Goal: Task Accomplishment & Management: Complete application form

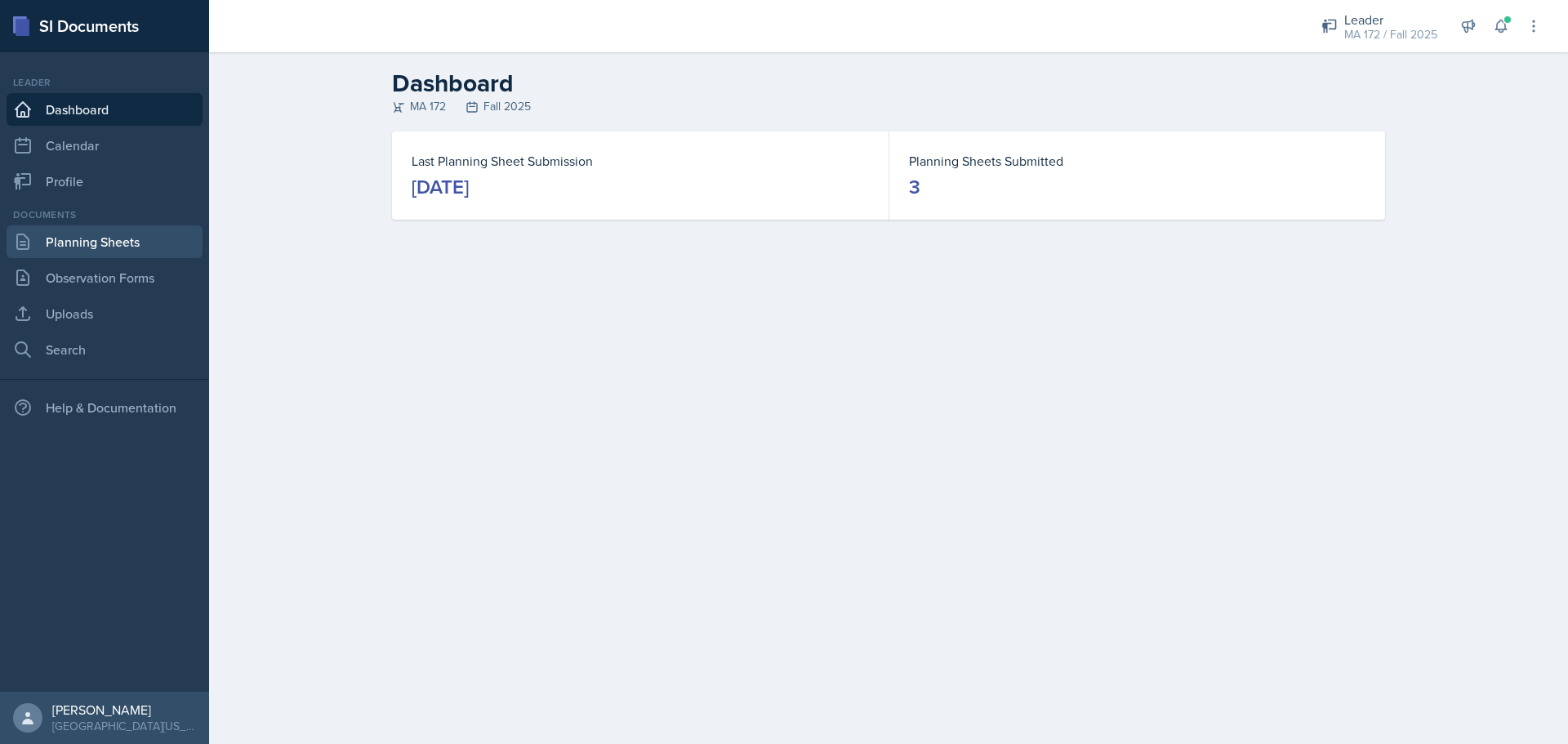
click at [101, 236] on link "Planning Sheets" at bounding box center [104, 242] width 196 height 33
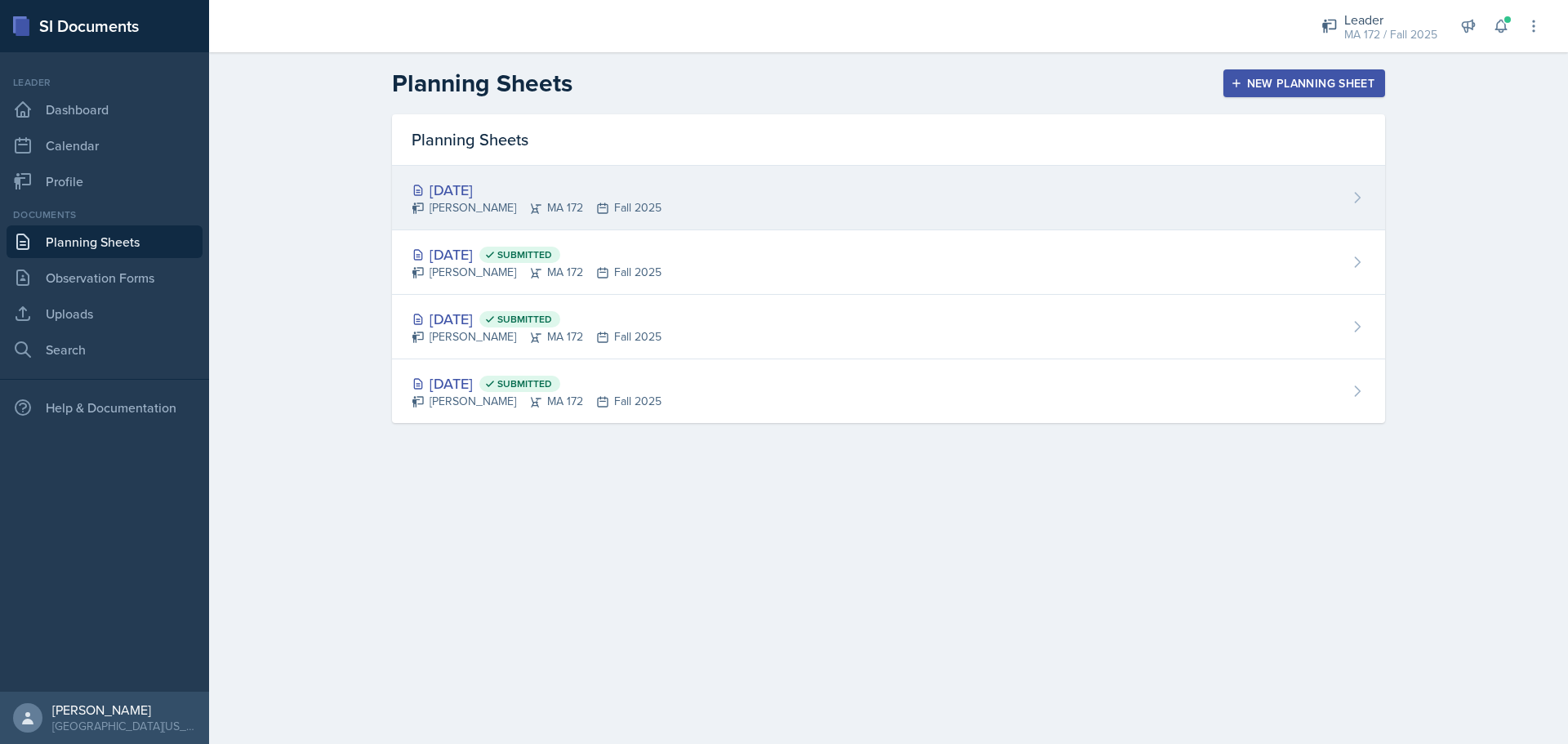
click at [485, 217] on div "[DATE] Sierra Harley MA 172 Fall 2025" at bounding box center [888, 197] width 993 height 64
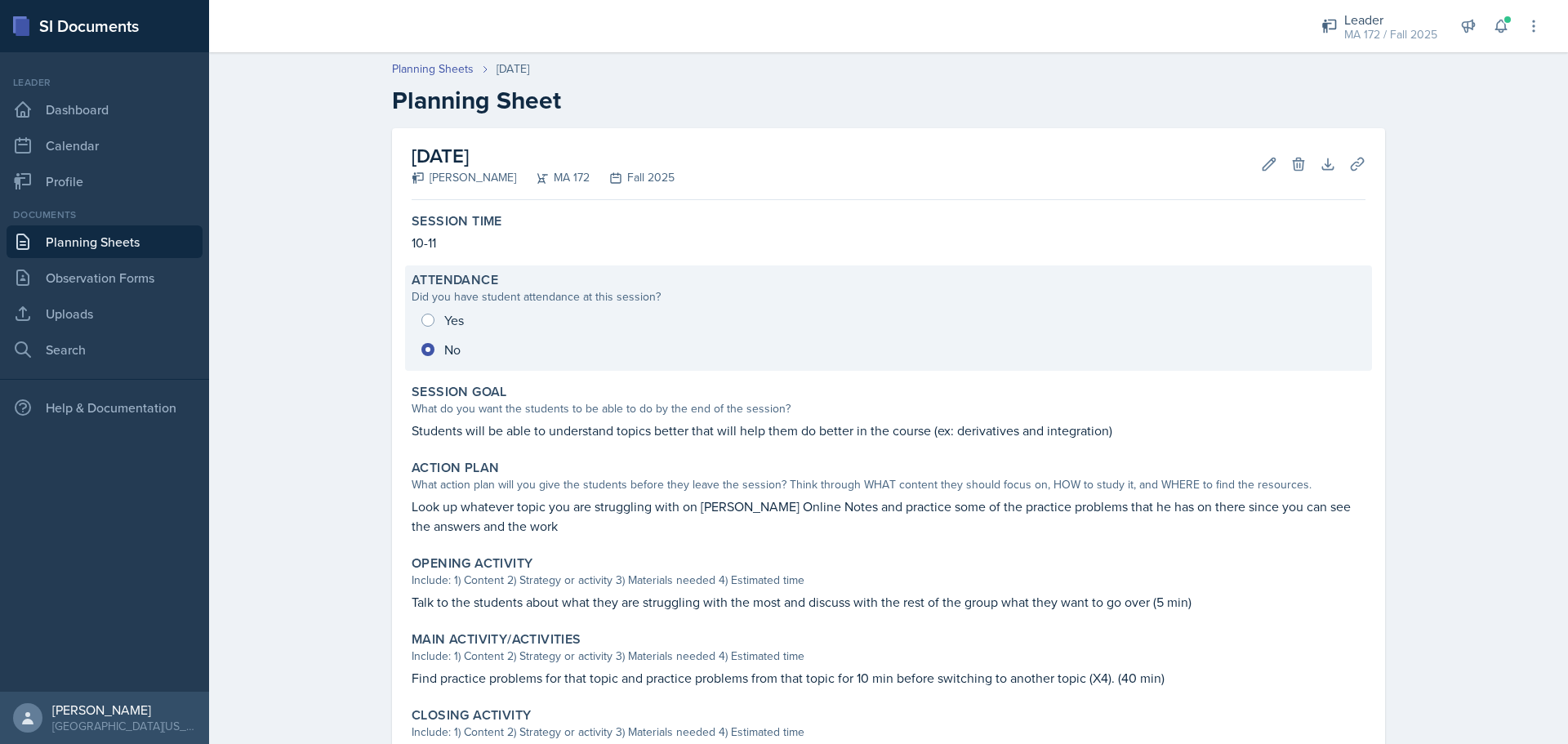
scroll to position [226, 0]
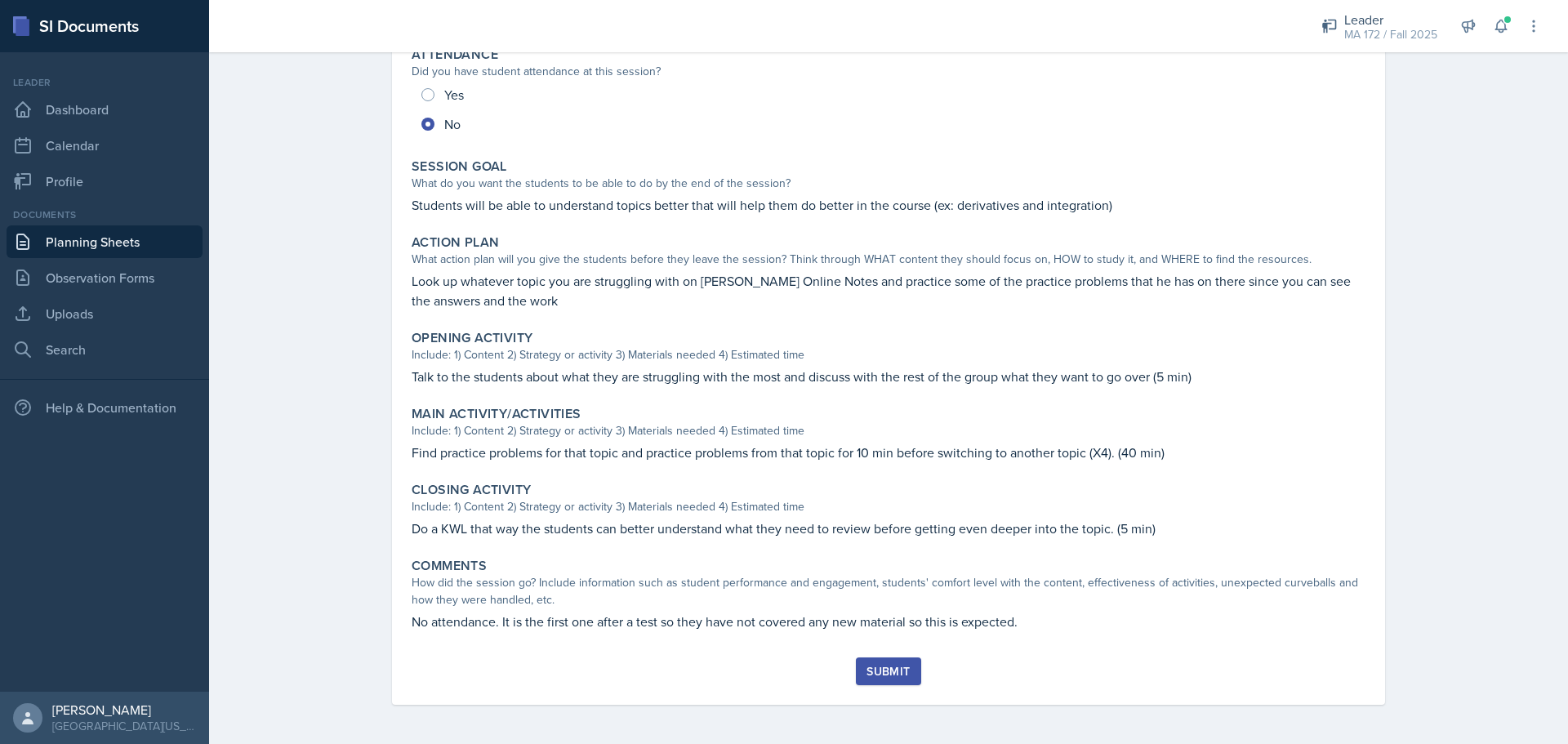
click at [874, 673] on div "Submit" at bounding box center [888, 671] width 43 height 13
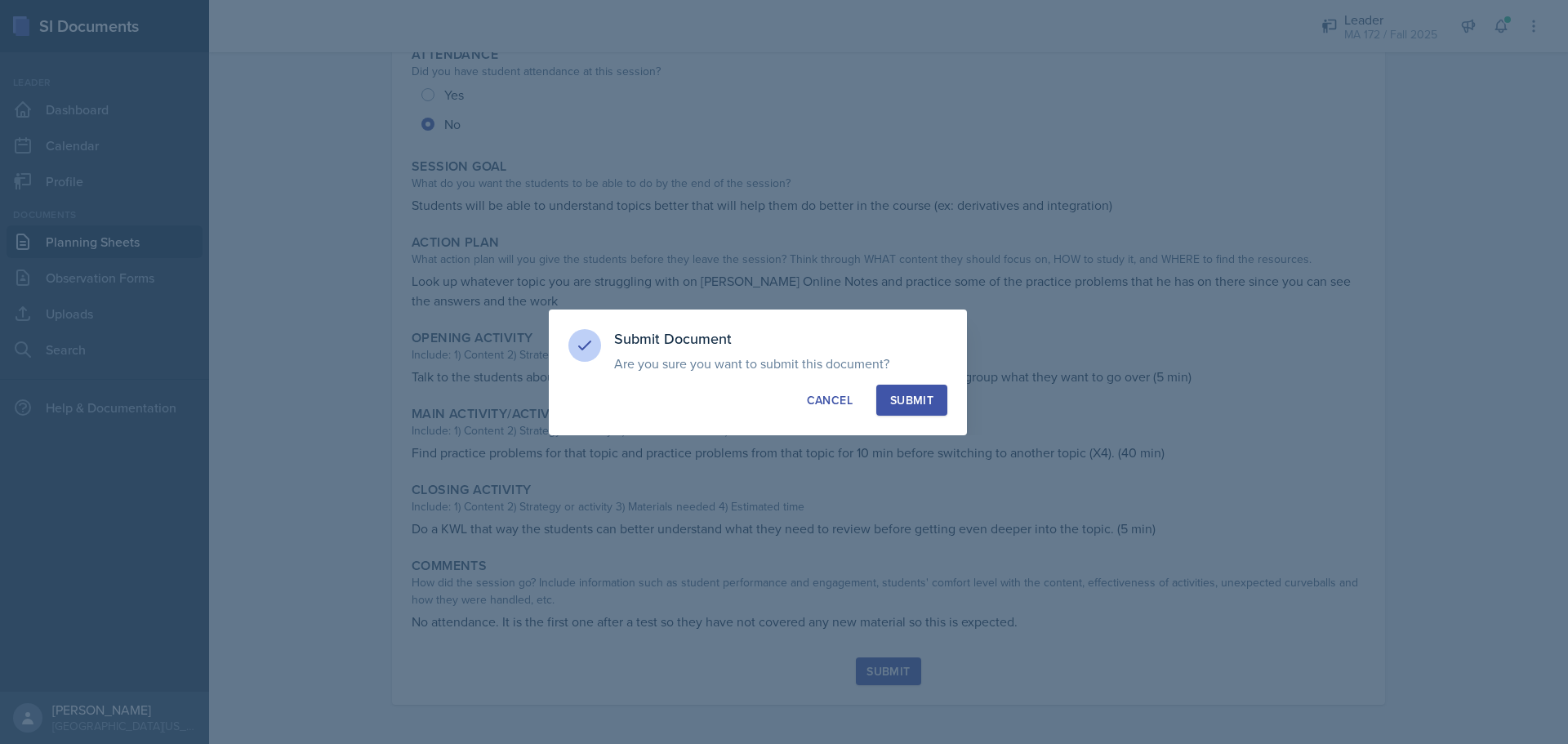
click at [929, 411] on button "Submit" at bounding box center [912, 400] width 71 height 31
radio input "true"
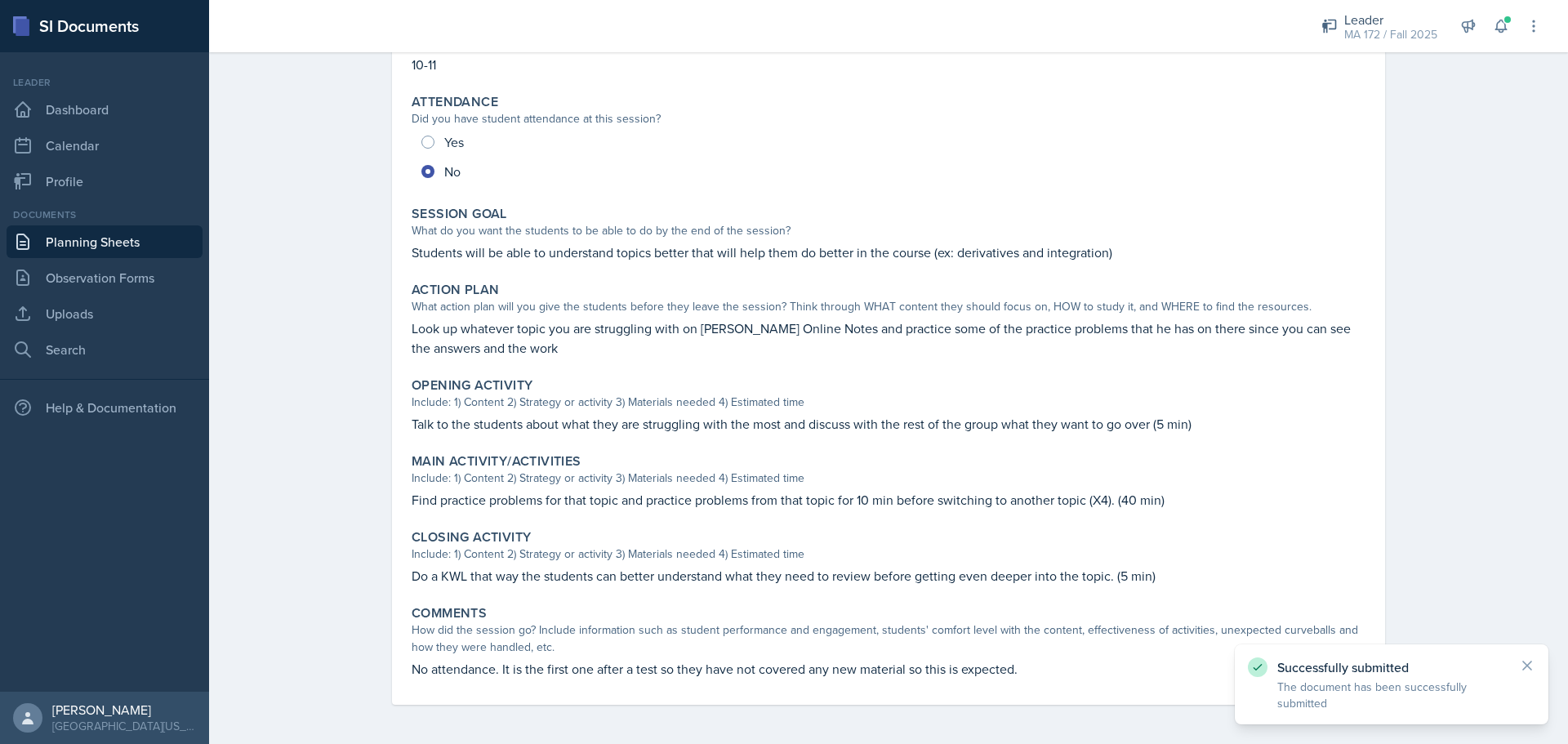
click at [188, 228] on link "Planning Sheets" at bounding box center [104, 242] width 196 height 33
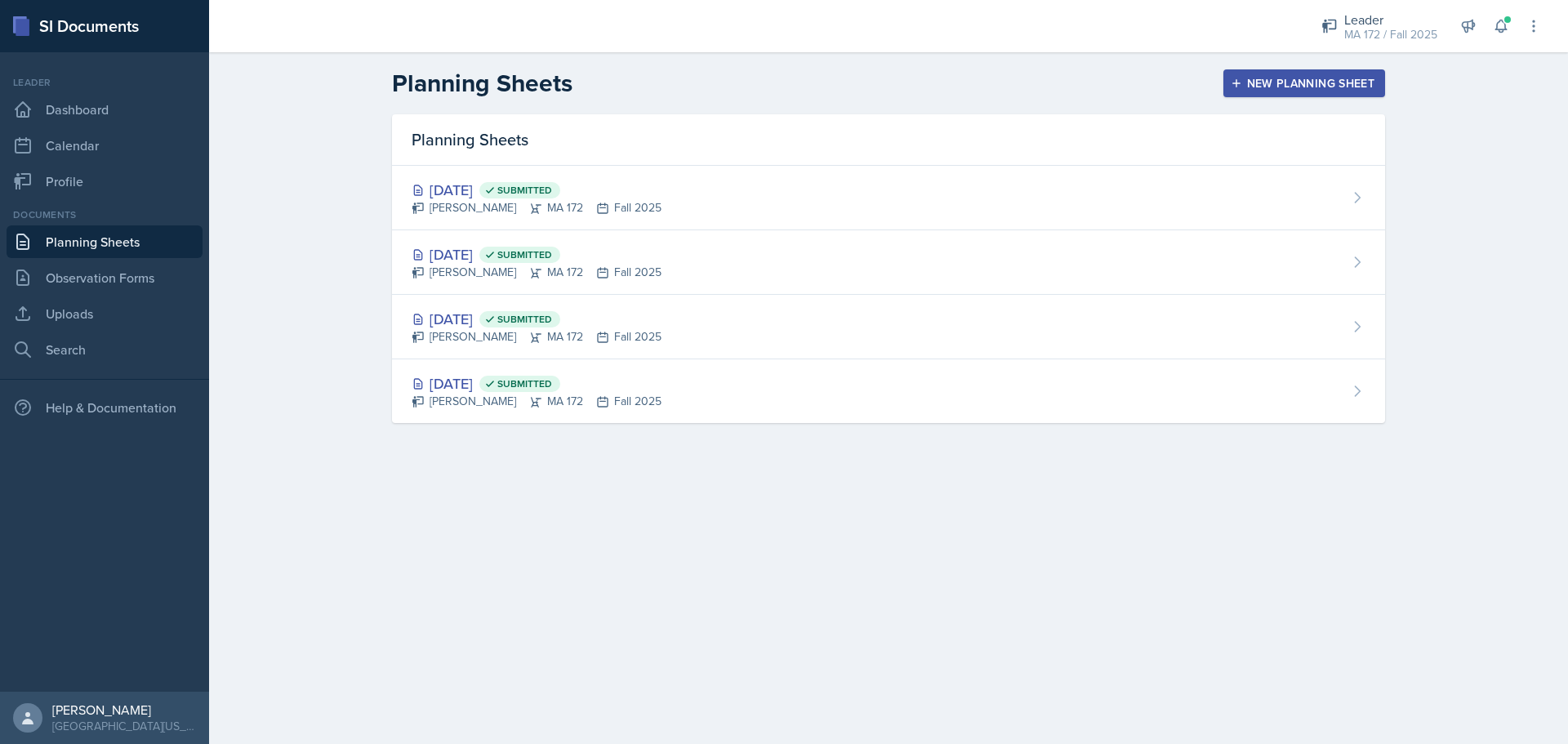
click at [1295, 88] on div "New Planning Sheet" at bounding box center [1305, 84] width 140 height 13
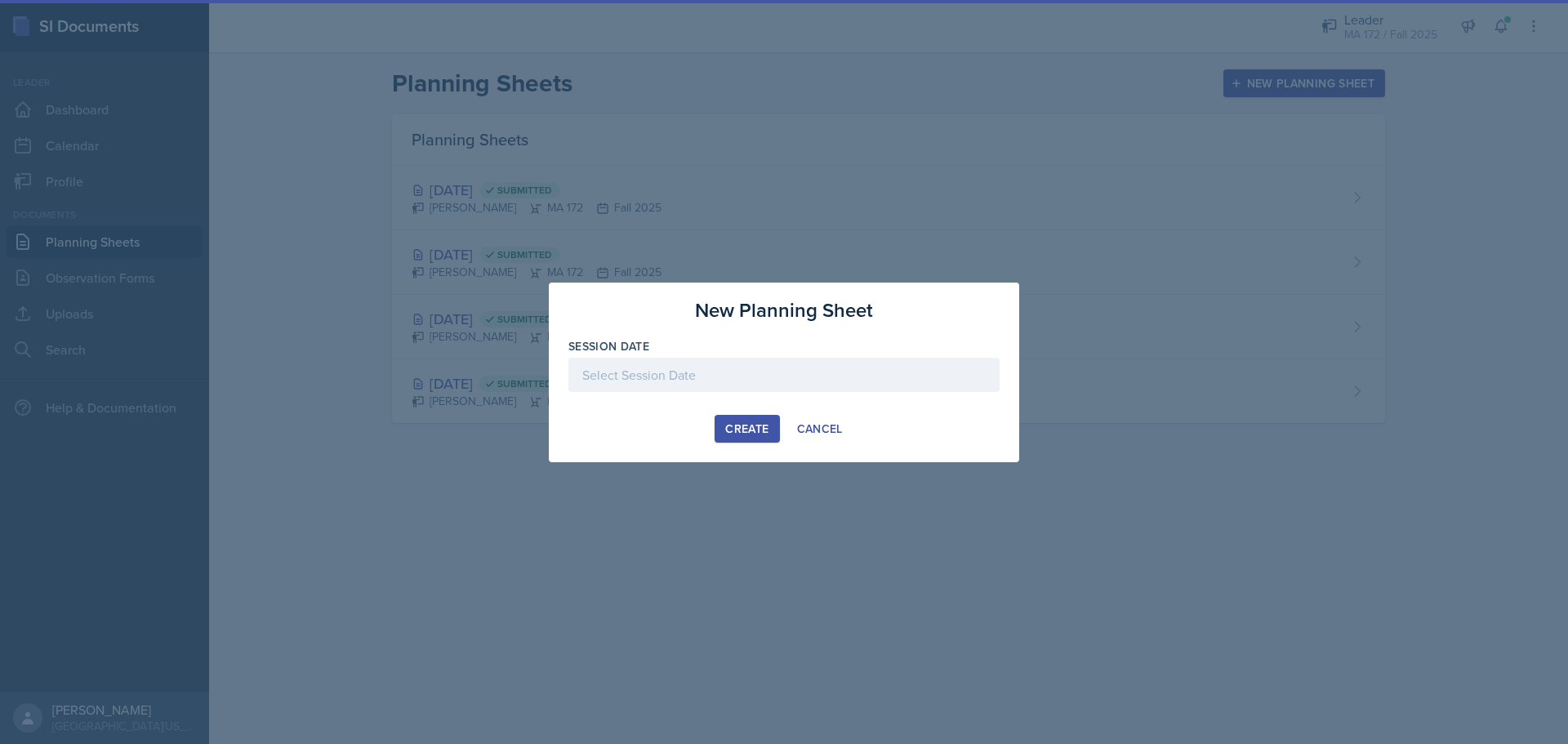
click at [644, 376] on div at bounding box center [784, 375] width 431 height 34
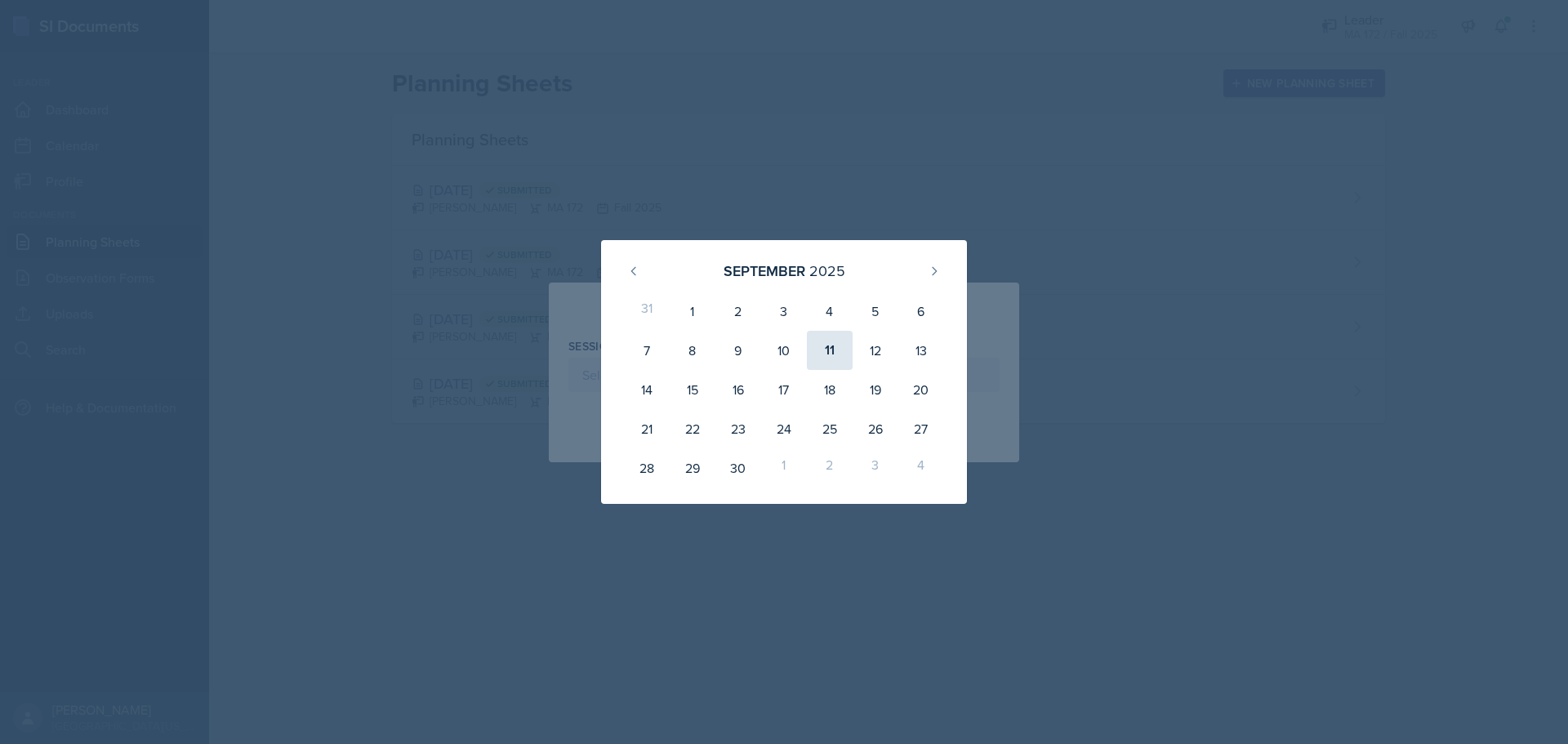
click at [824, 343] on div "11" at bounding box center [830, 350] width 46 height 39
type input "[DATE]"
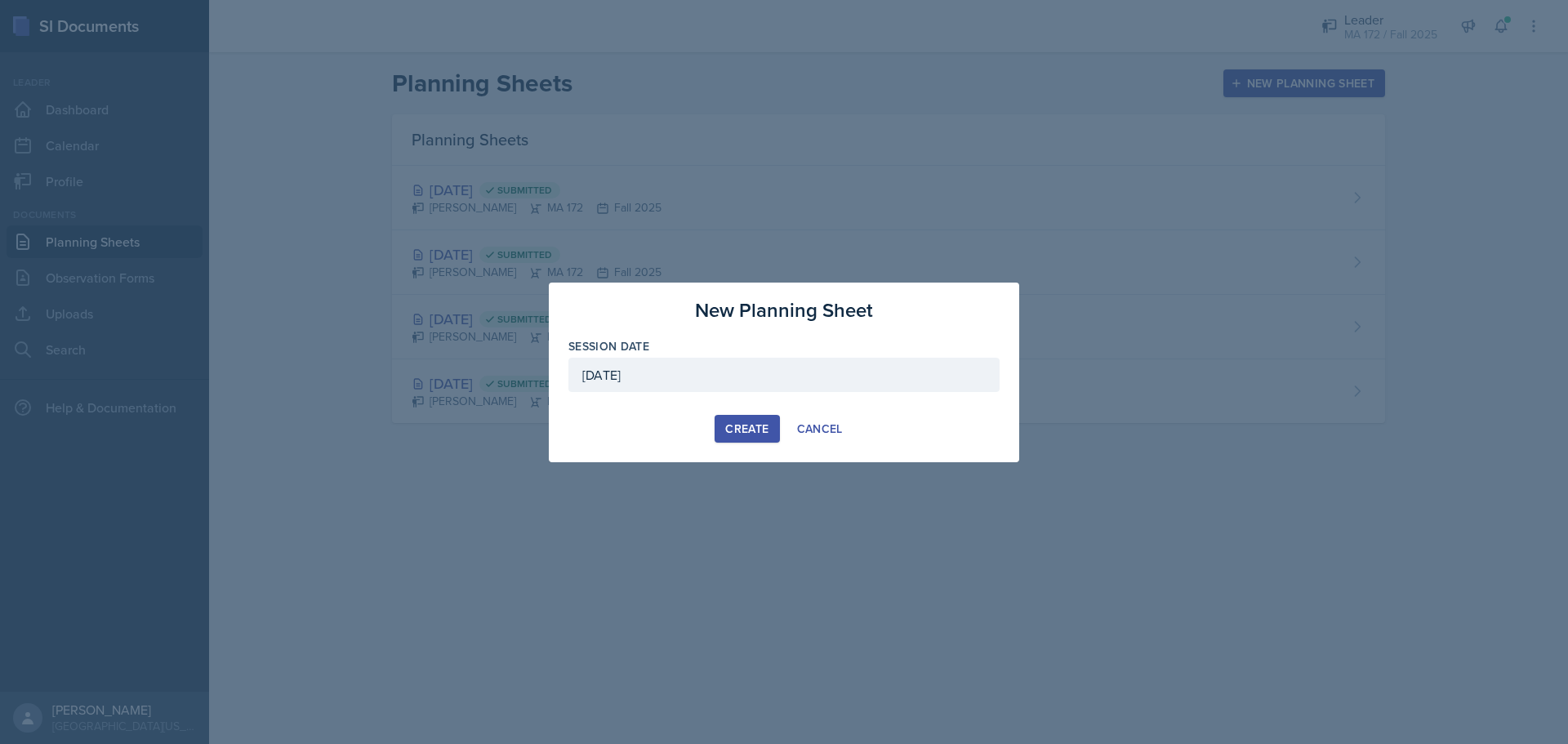
click at [736, 426] on div "Create" at bounding box center [747, 429] width 43 height 13
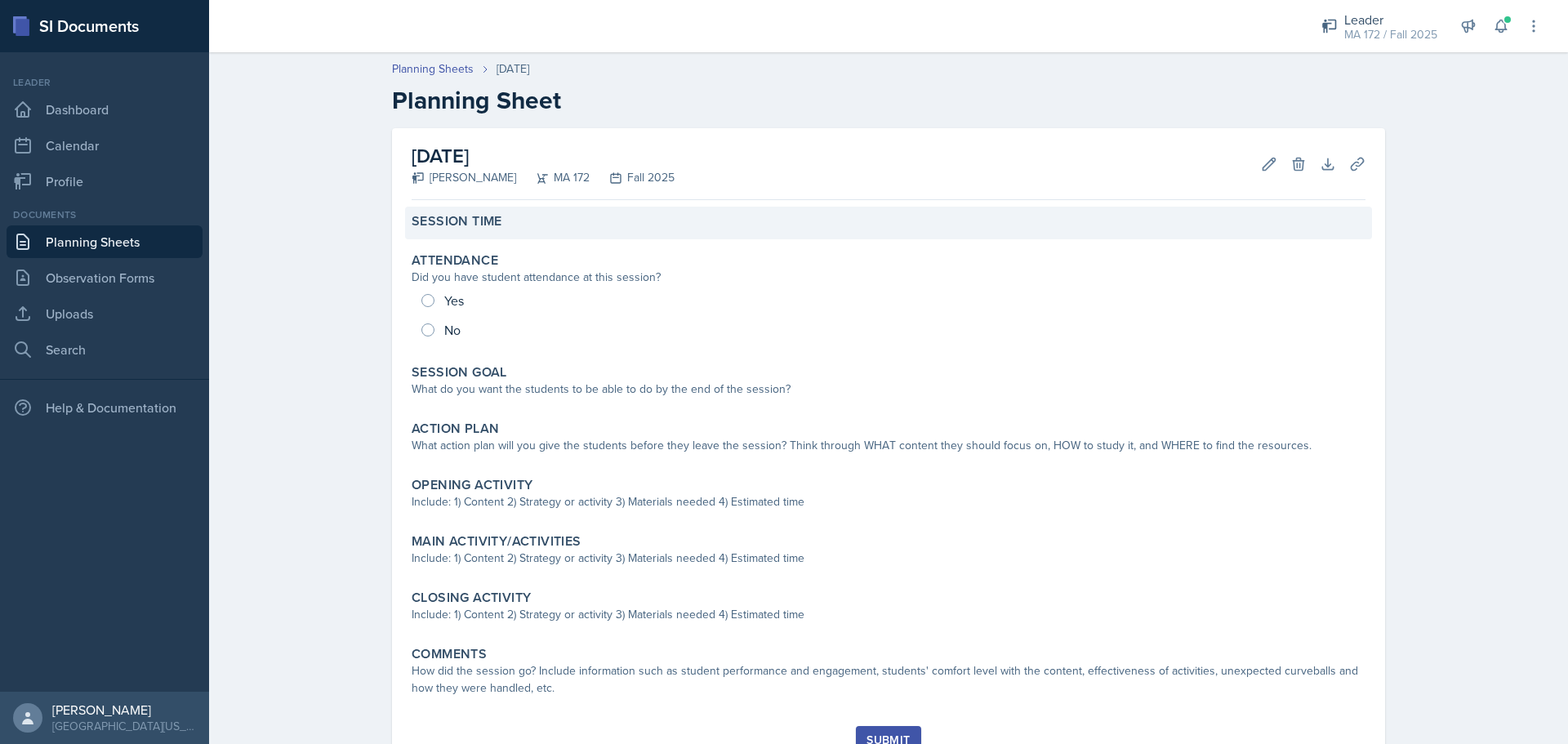
click at [455, 225] on label "Session Time" at bounding box center [457, 222] width 90 height 17
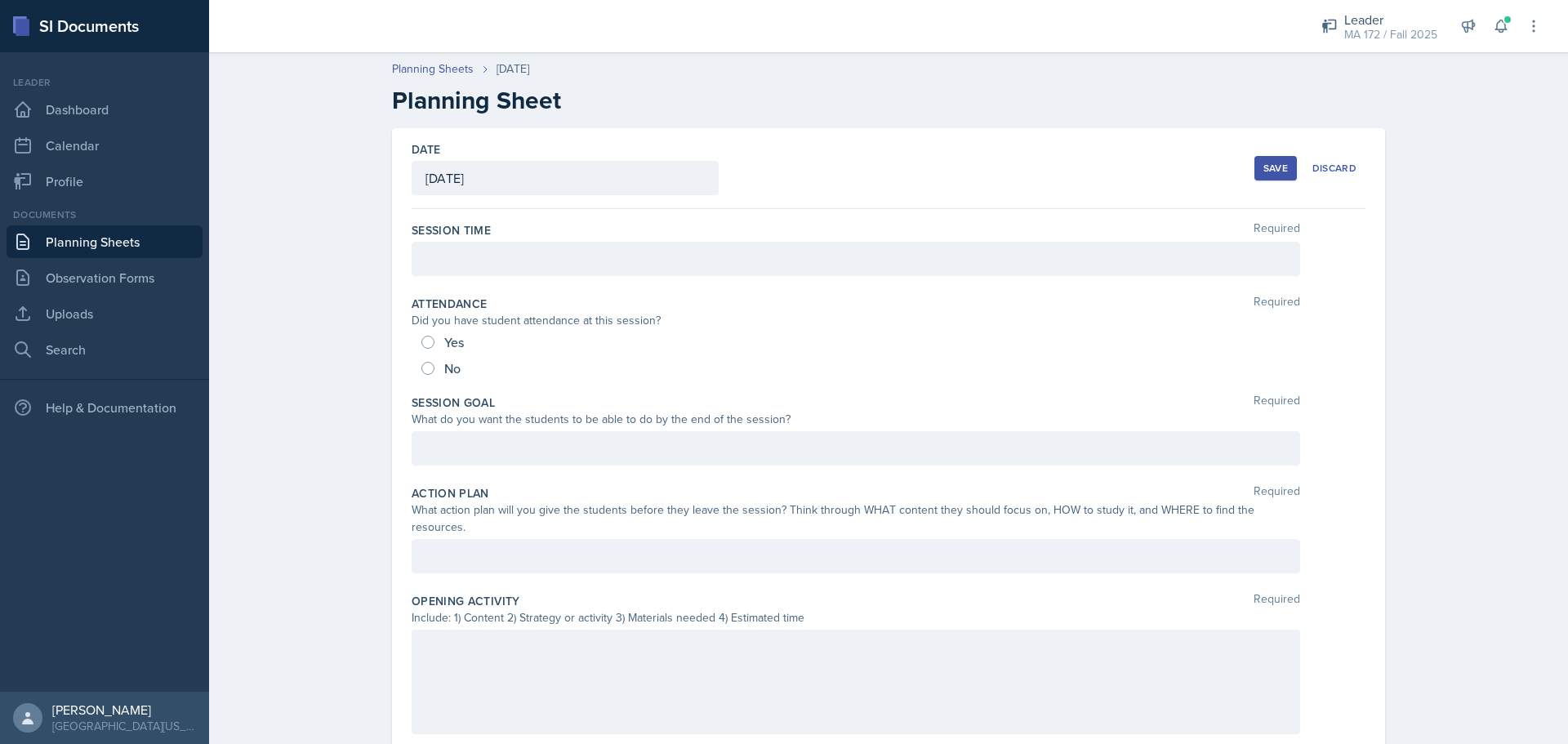
click at [473, 262] on div at bounding box center [856, 258] width 888 height 34
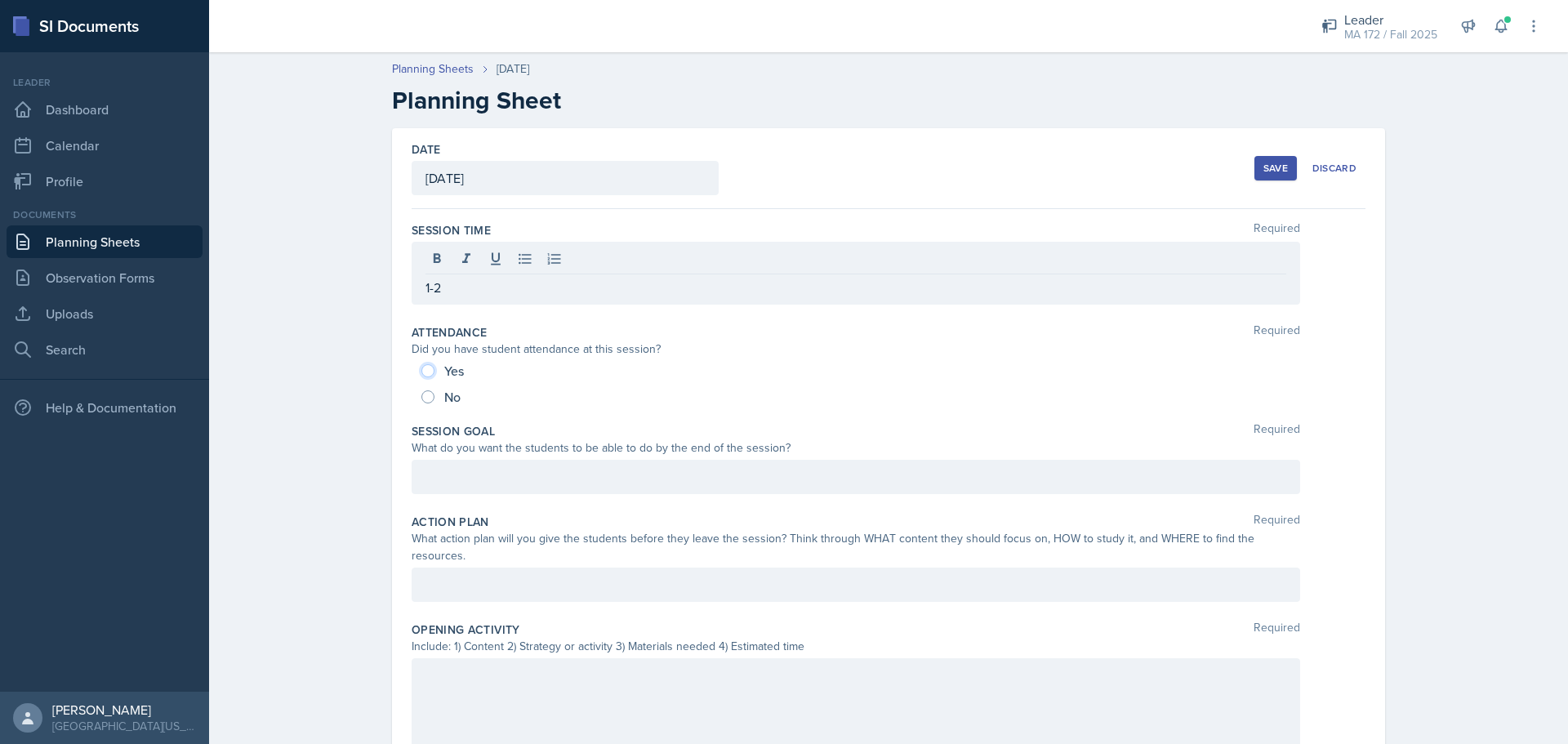
click at [421, 366] on input "Yes" at bounding box center [428, 371] width 13 height 13
radio input "true"
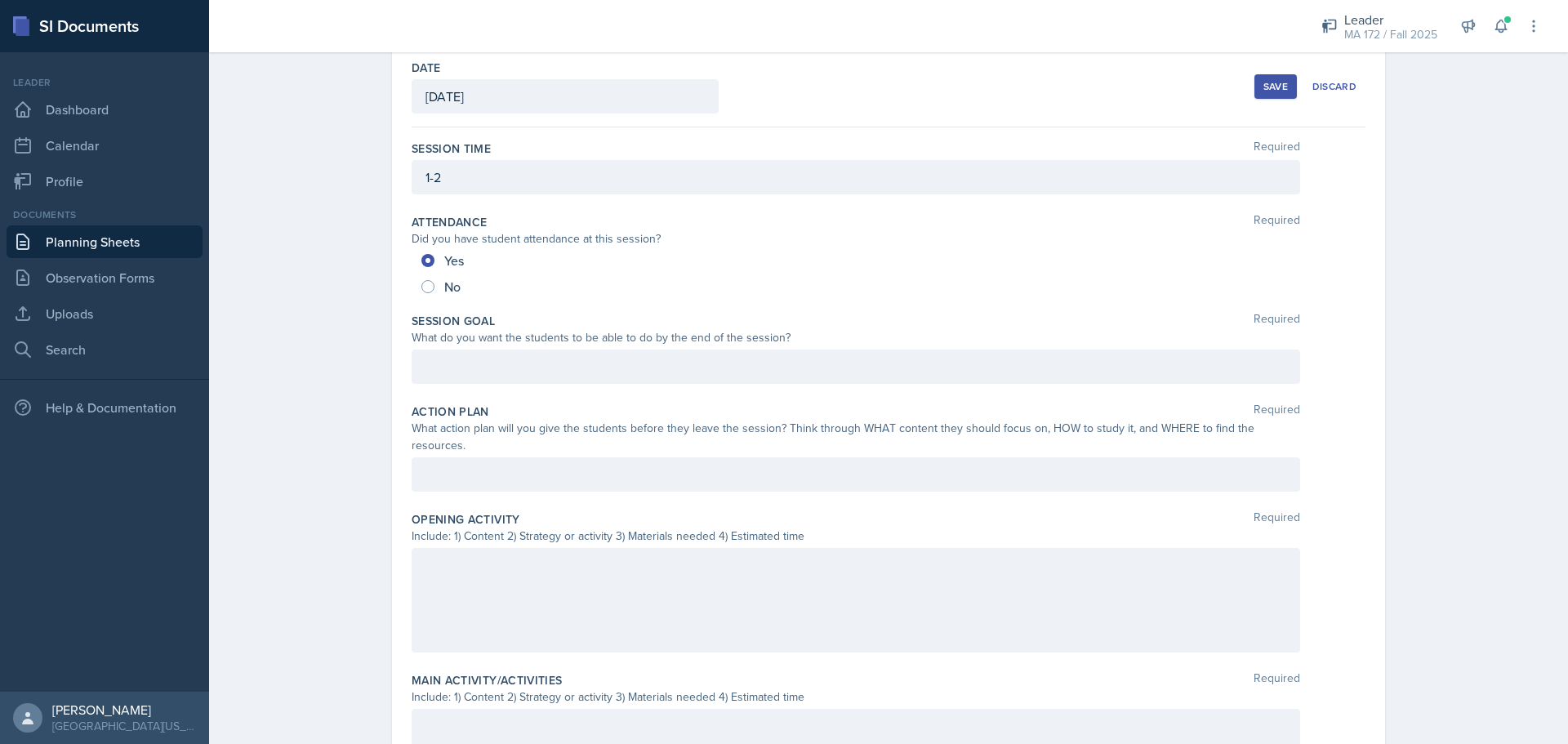
scroll to position [110, 0]
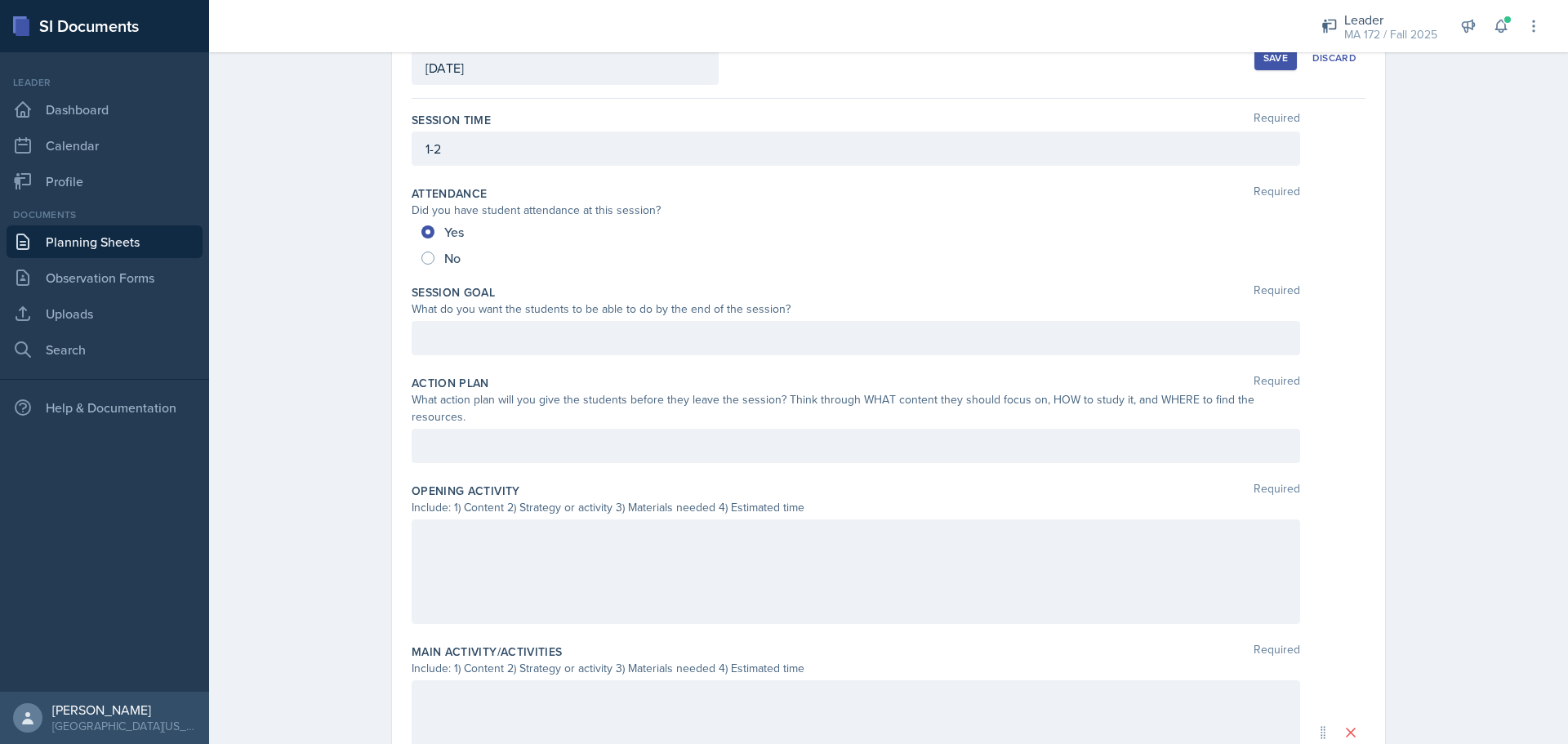
click at [438, 348] on p at bounding box center [856, 338] width 861 height 19
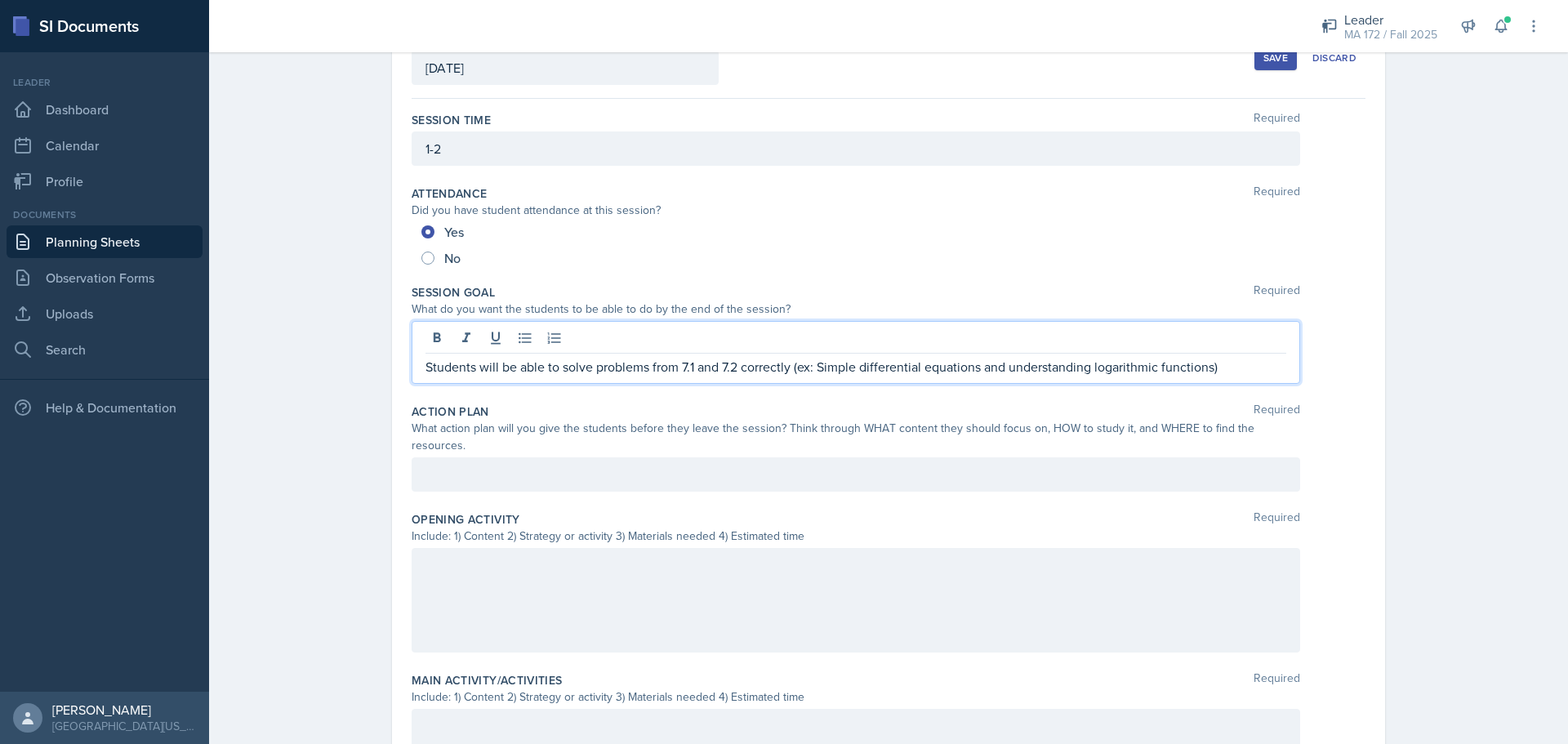
click at [492, 457] on div at bounding box center [856, 474] width 888 height 34
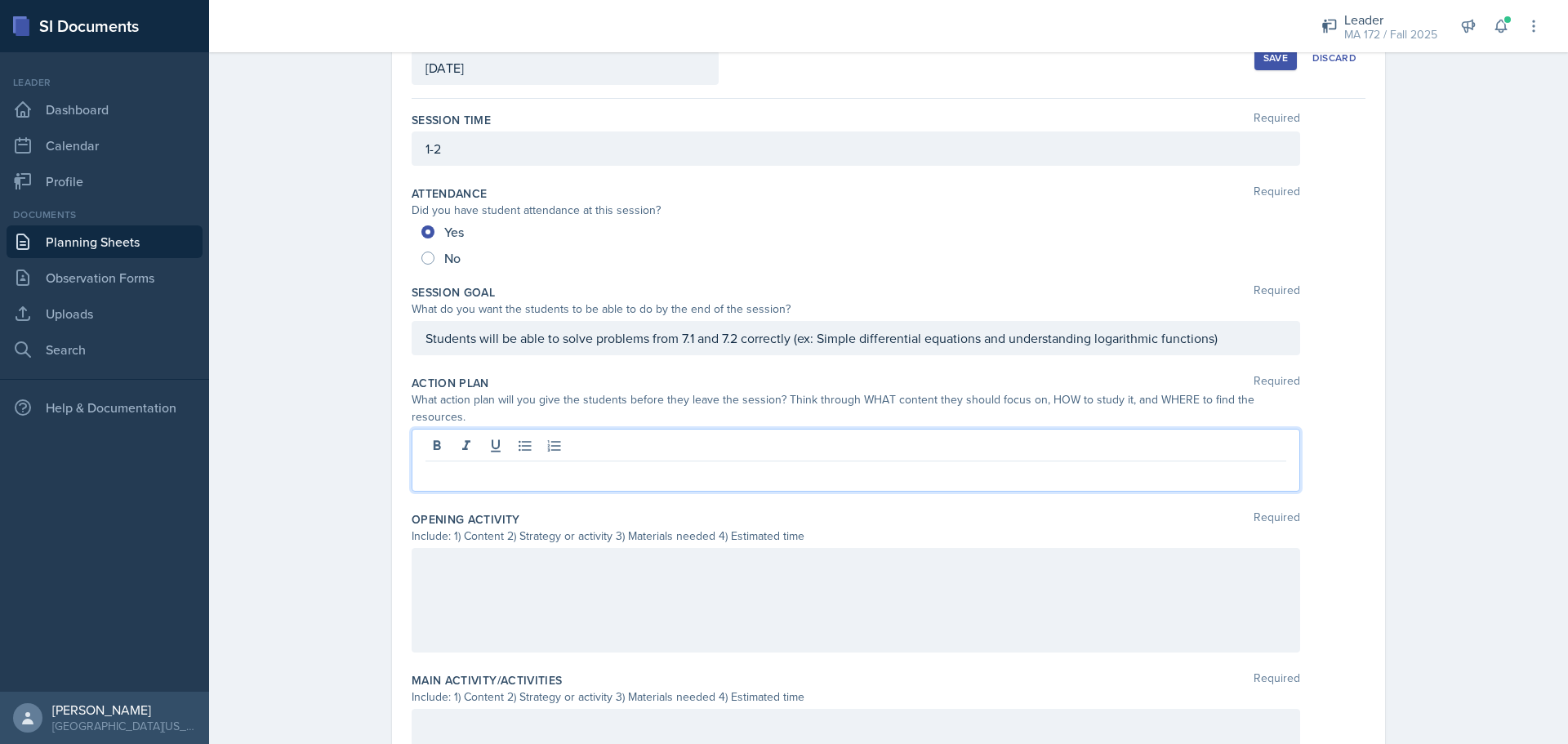
scroll to position [139, 0]
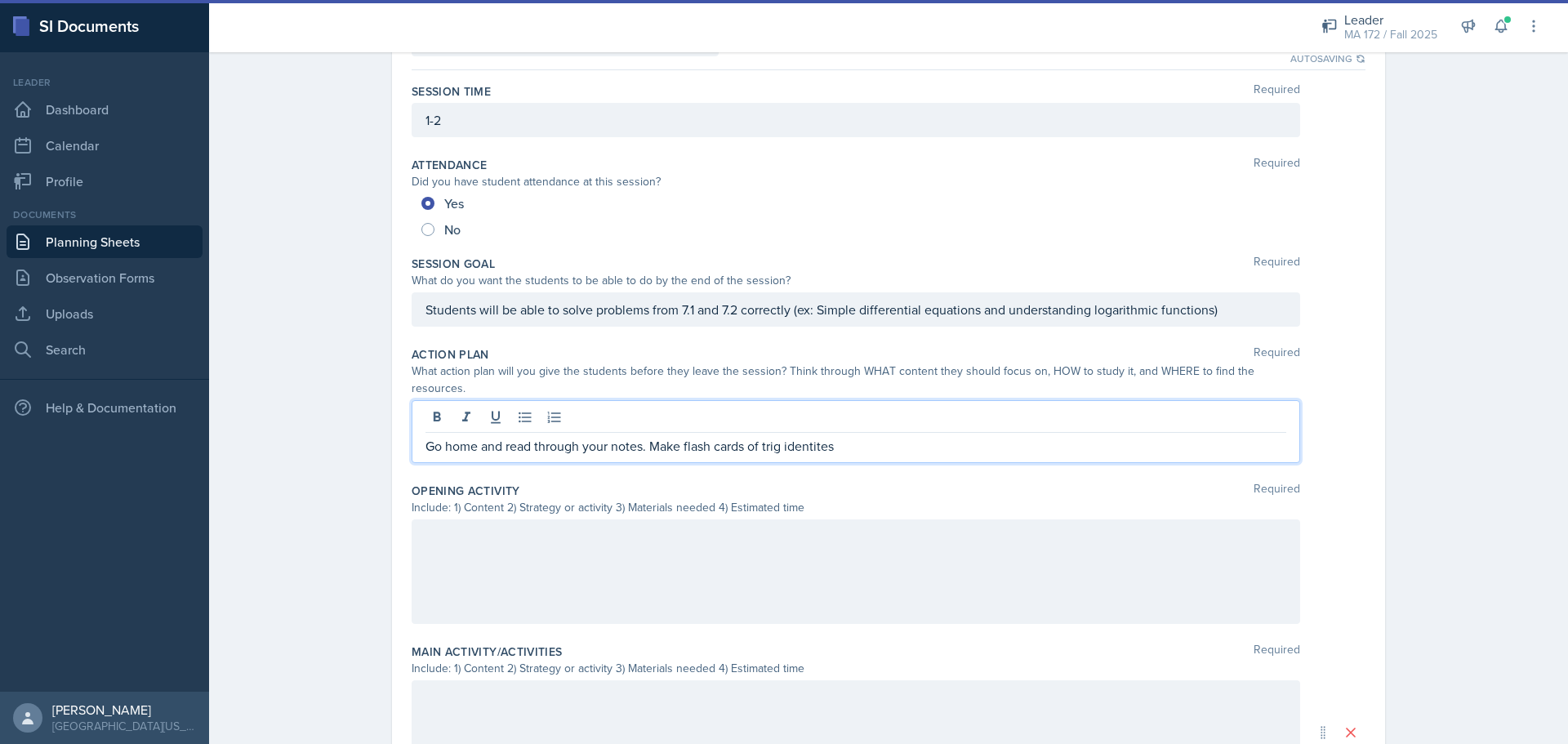
click at [797, 436] on p "Go home and read through your notes. Make flash cards of trig identites" at bounding box center [856, 446] width 861 height 19
click at [880, 436] on p "Go home and read through your notes. Make flash cards of trig identities" at bounding box center [856, 446] width 861 height 19
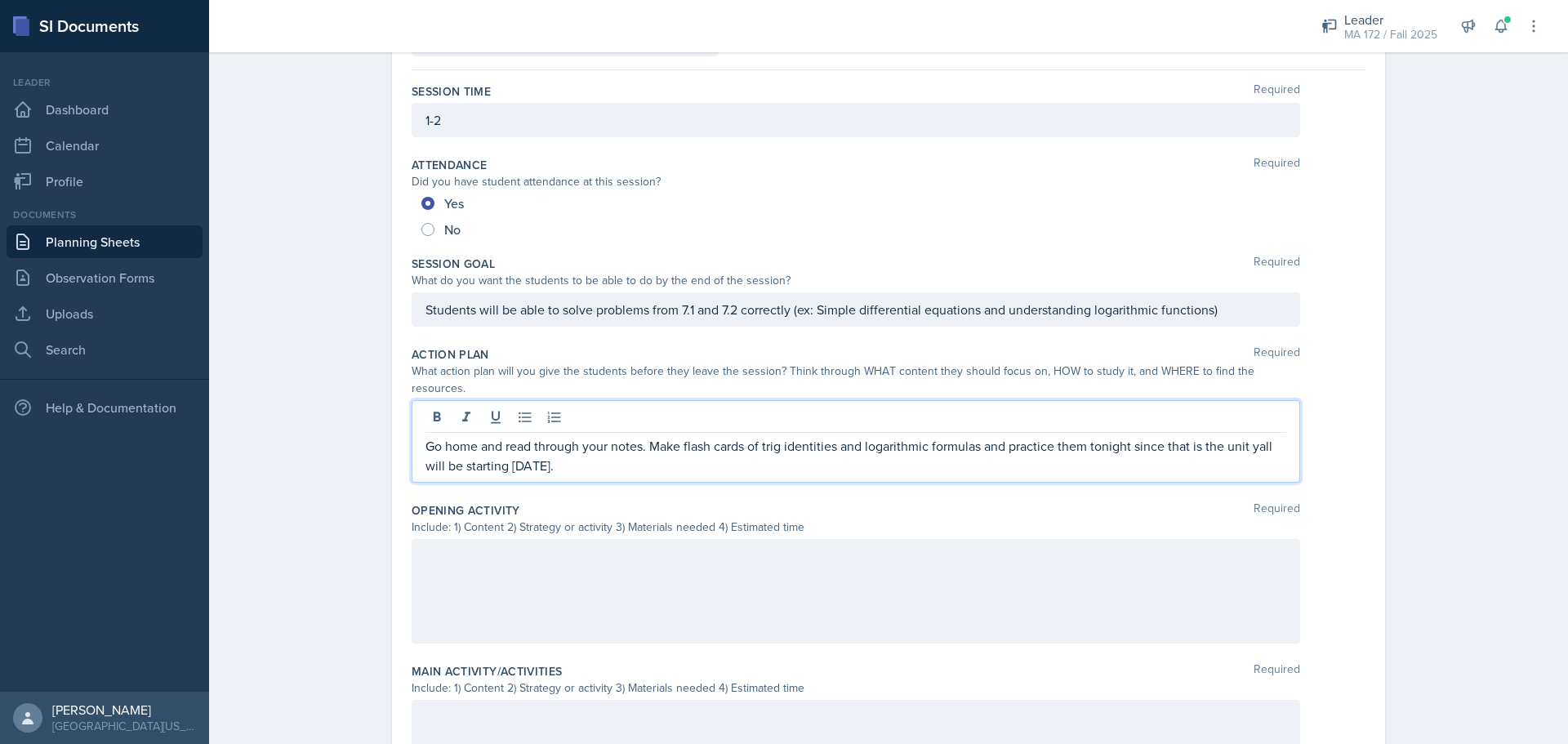
click at [612, 454] on p "Go home and read through your notes. Make flash cards of trig identities and lo…" at bounding box center [856, 456] width 861 height 39
click at [557, 539] on div at bounding box center [856, 591] width 888 height 104
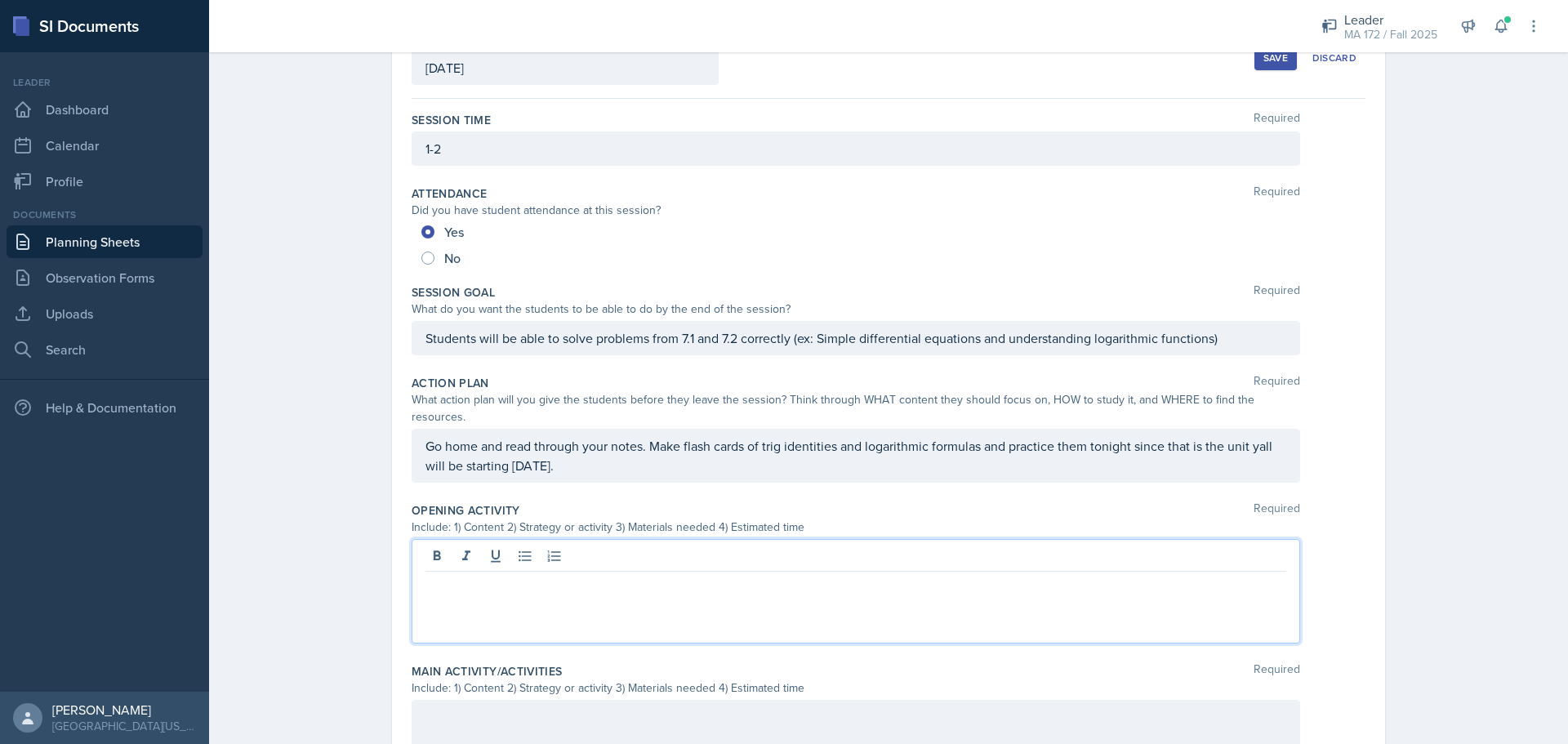
scroll to position [437, 0]
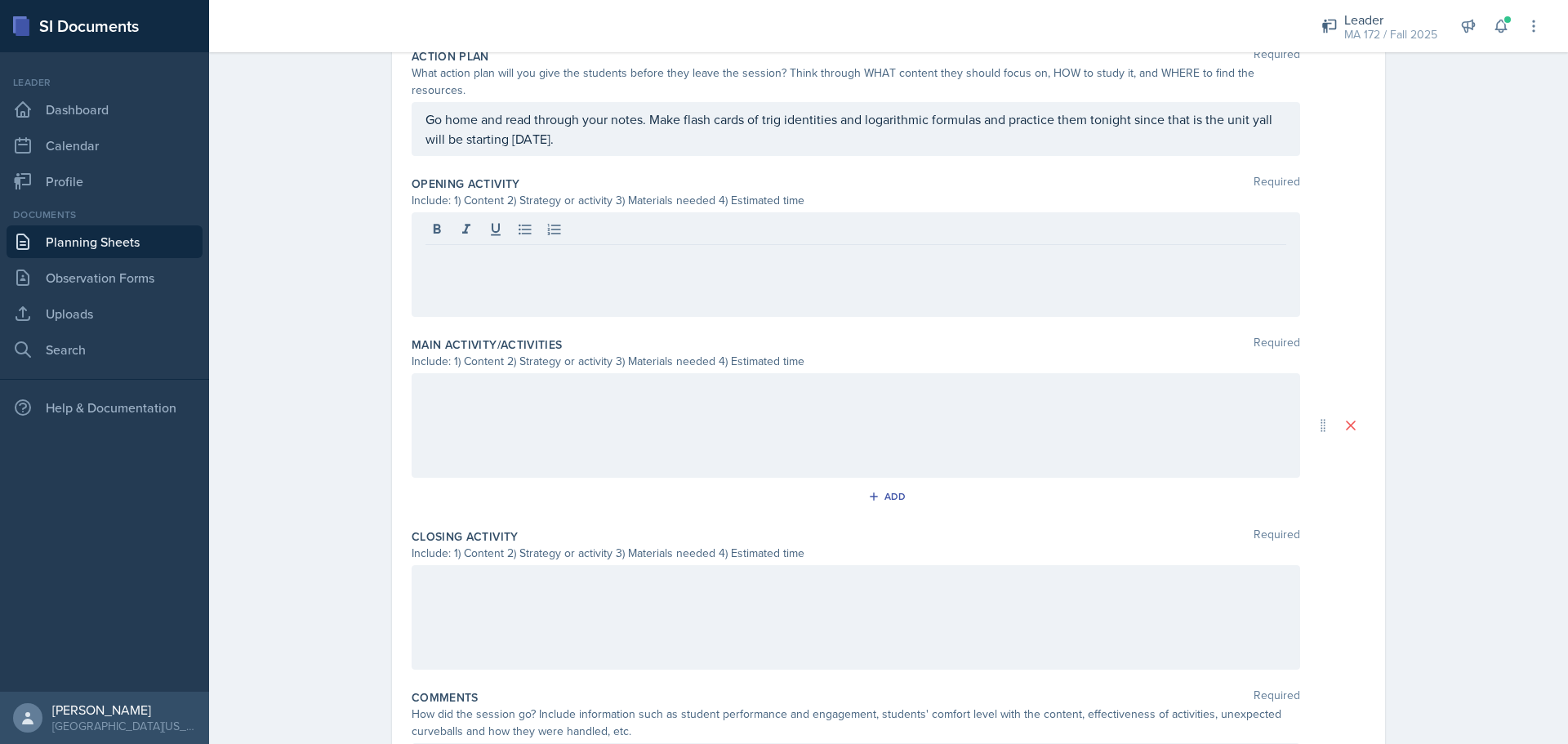
click at [493, 256] on div at bounding box center [856, 264] width 888 height 104
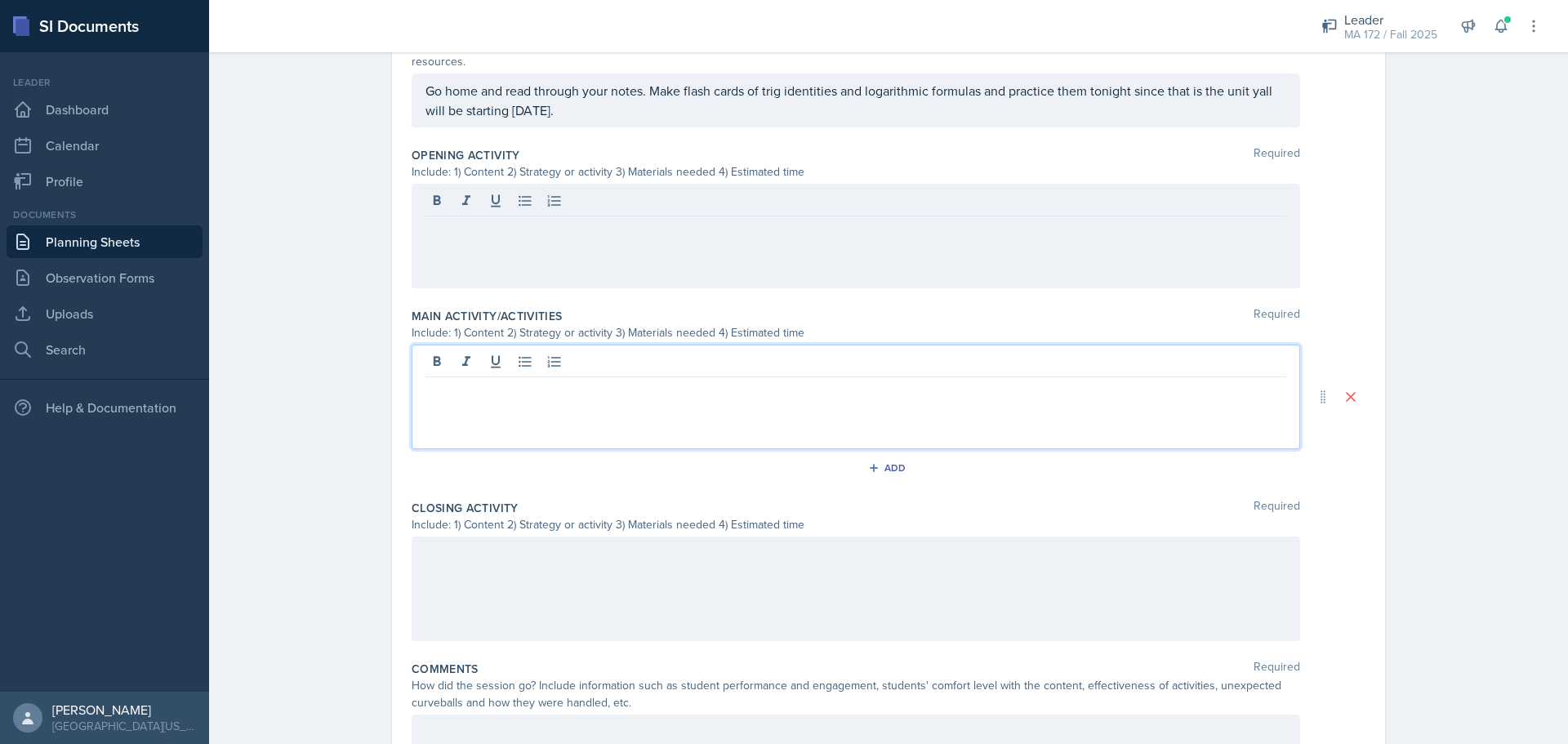
click at [440, 380] on p at bounding box center [856, 390] width 861 height 19
click at [470, 244] on div at bounding box center [856, 236] width 888 height 104
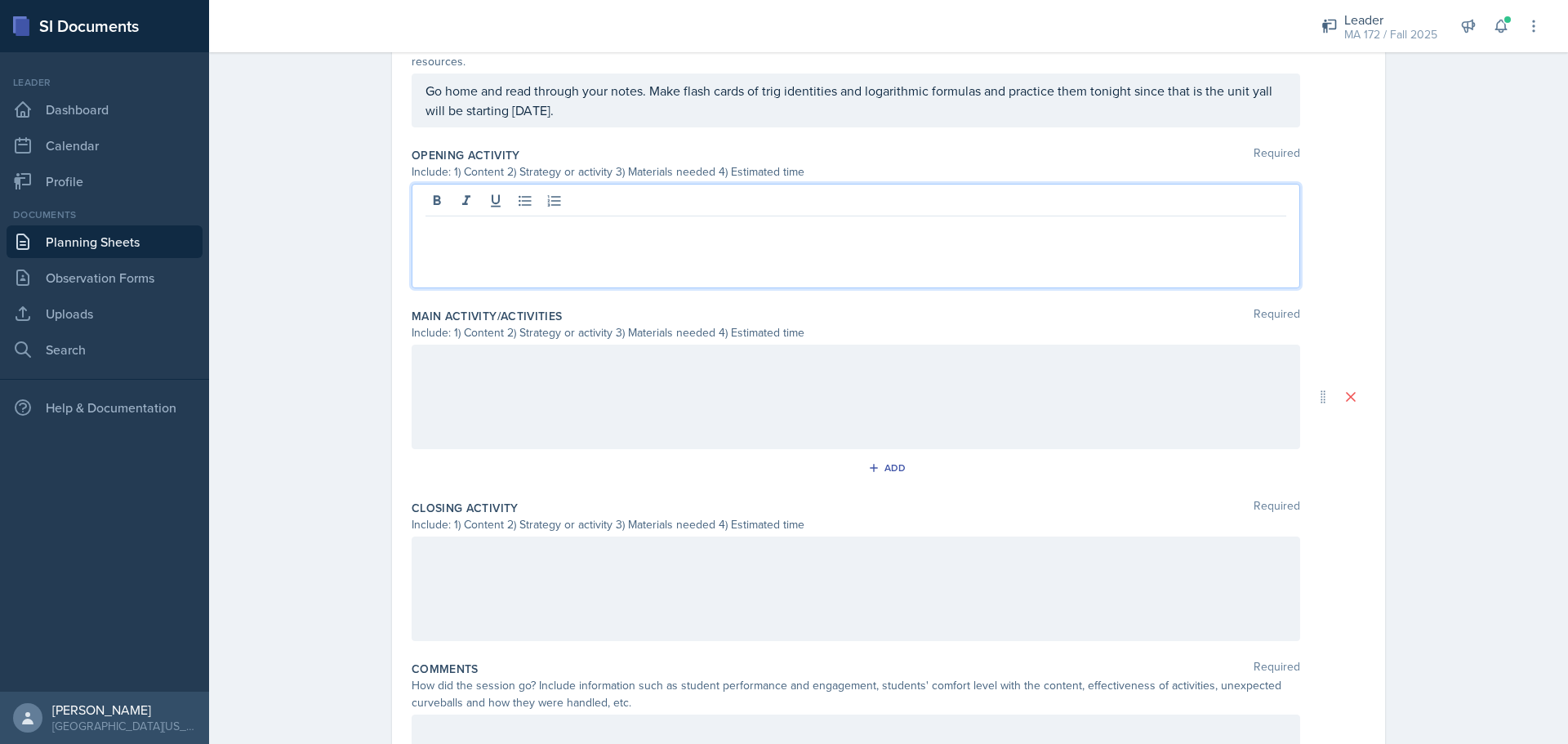
scroll to position [494, 0]
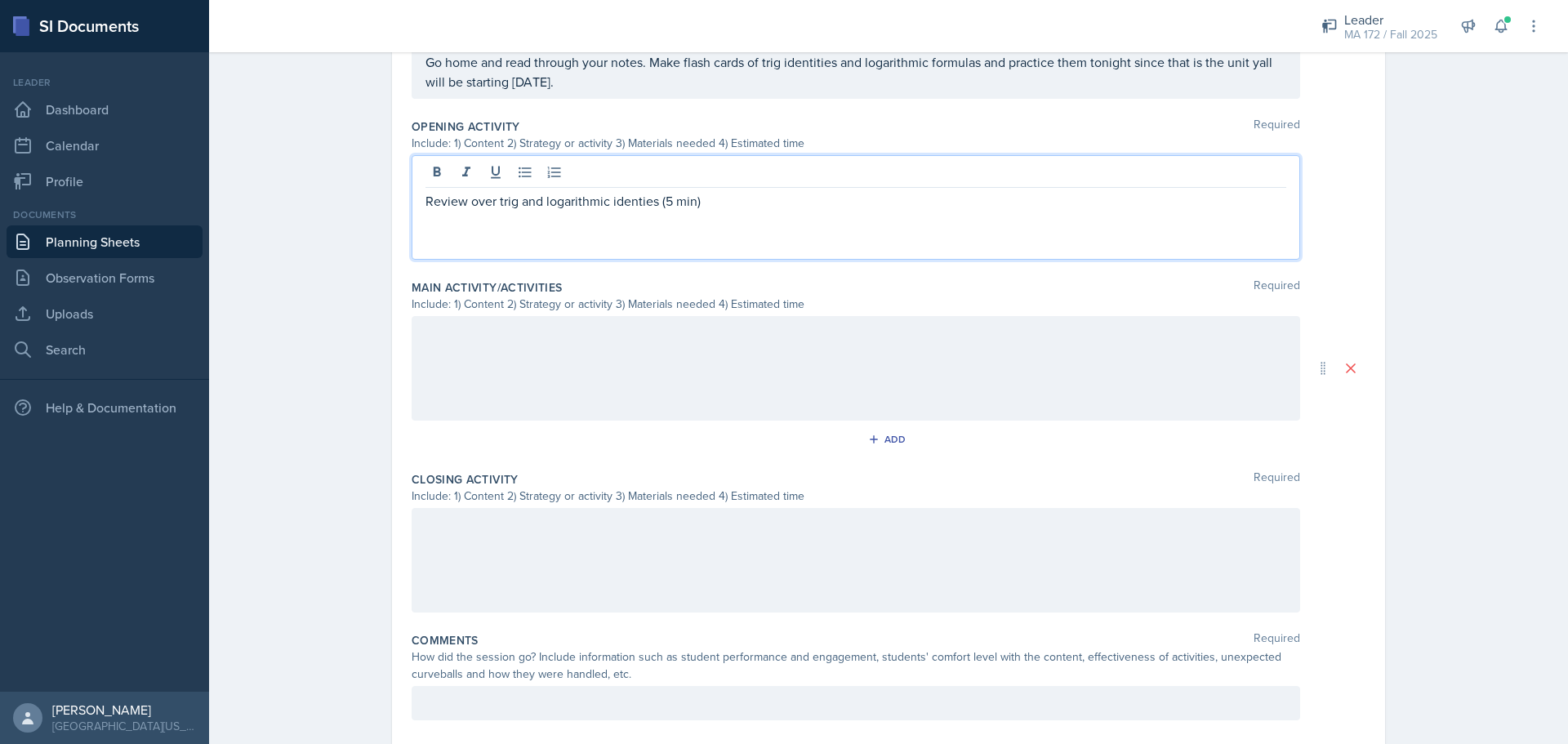
click at [618, 171] on div "Review over trig and logarithmic identies (5 min)" at bounding box center [856, 207] width 888 height 104
click at [618, 191] on p "Review over trig and logarithmic identies (5 min)" at bounding box center [856, 201] width 861 height 19
click at [637, 191] on p "Review over trig and logarithmic idented (5 min)" at bounding box center [856, 201] width 861 height 19
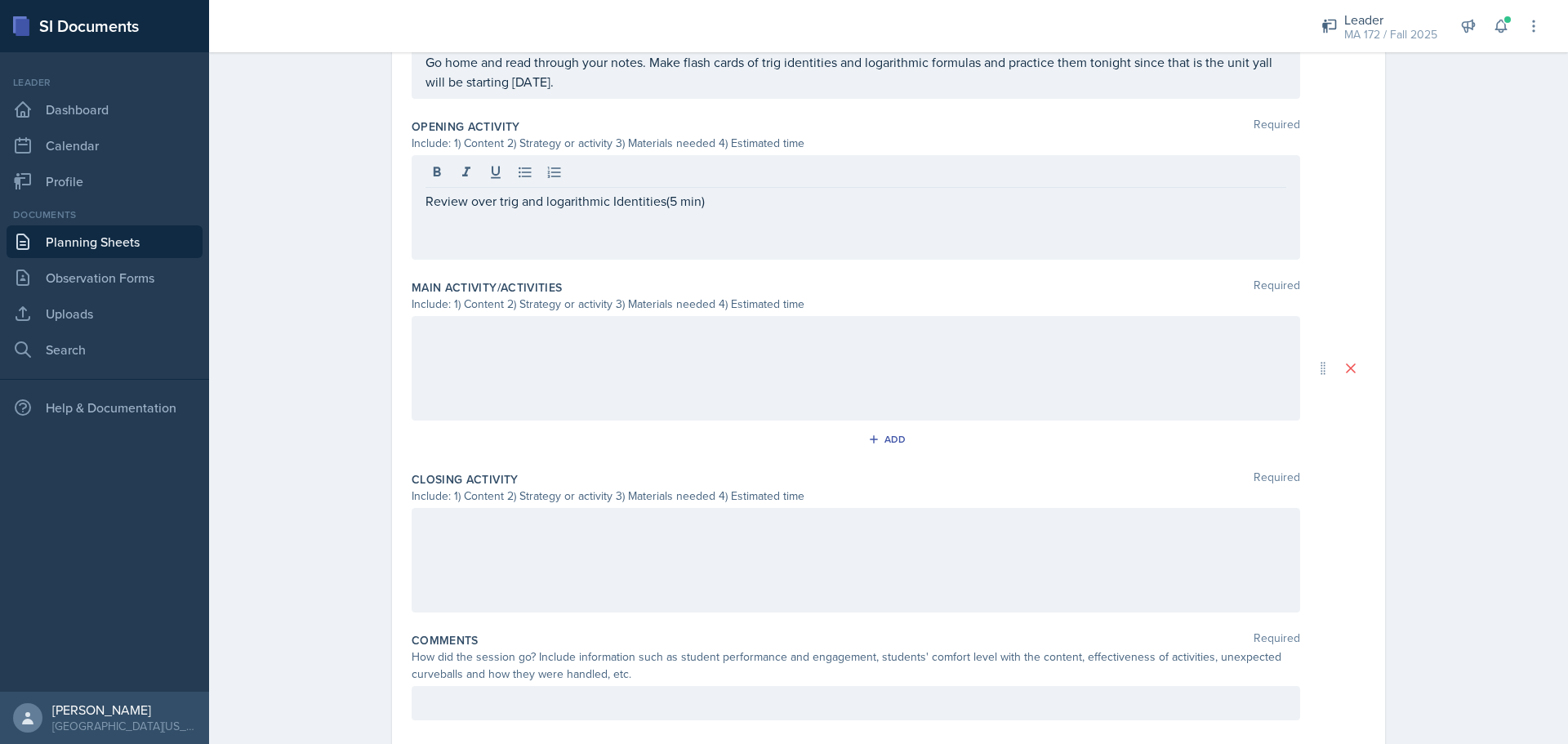
click at [631, 327] on div at bounding box center [856, 368] width 888 height 104
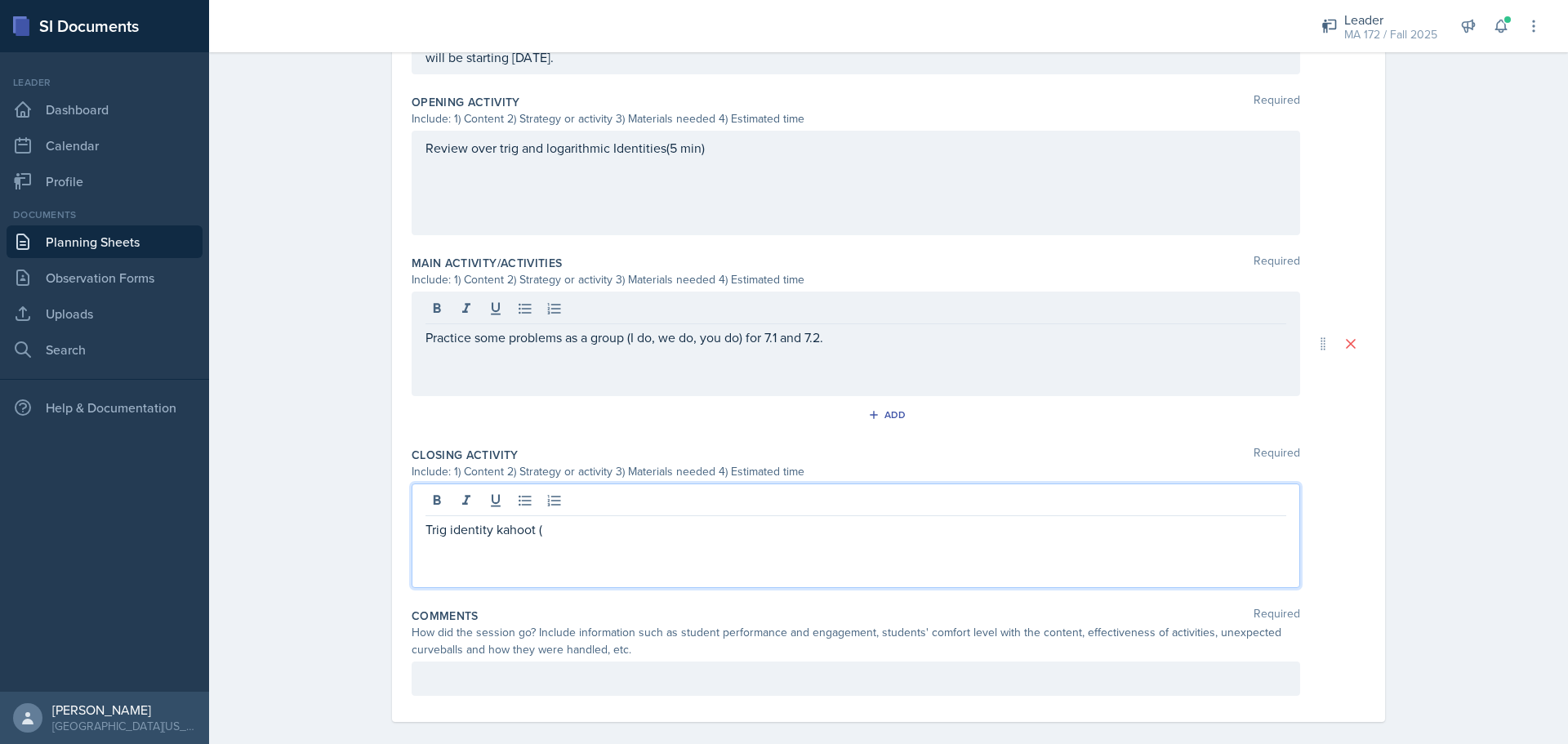
click at [883, 329] on p "Practice some problems as a group (I do, we do, you do) for 7.1 and 7.2." at bounding box center [856, 337] width 861 height 19
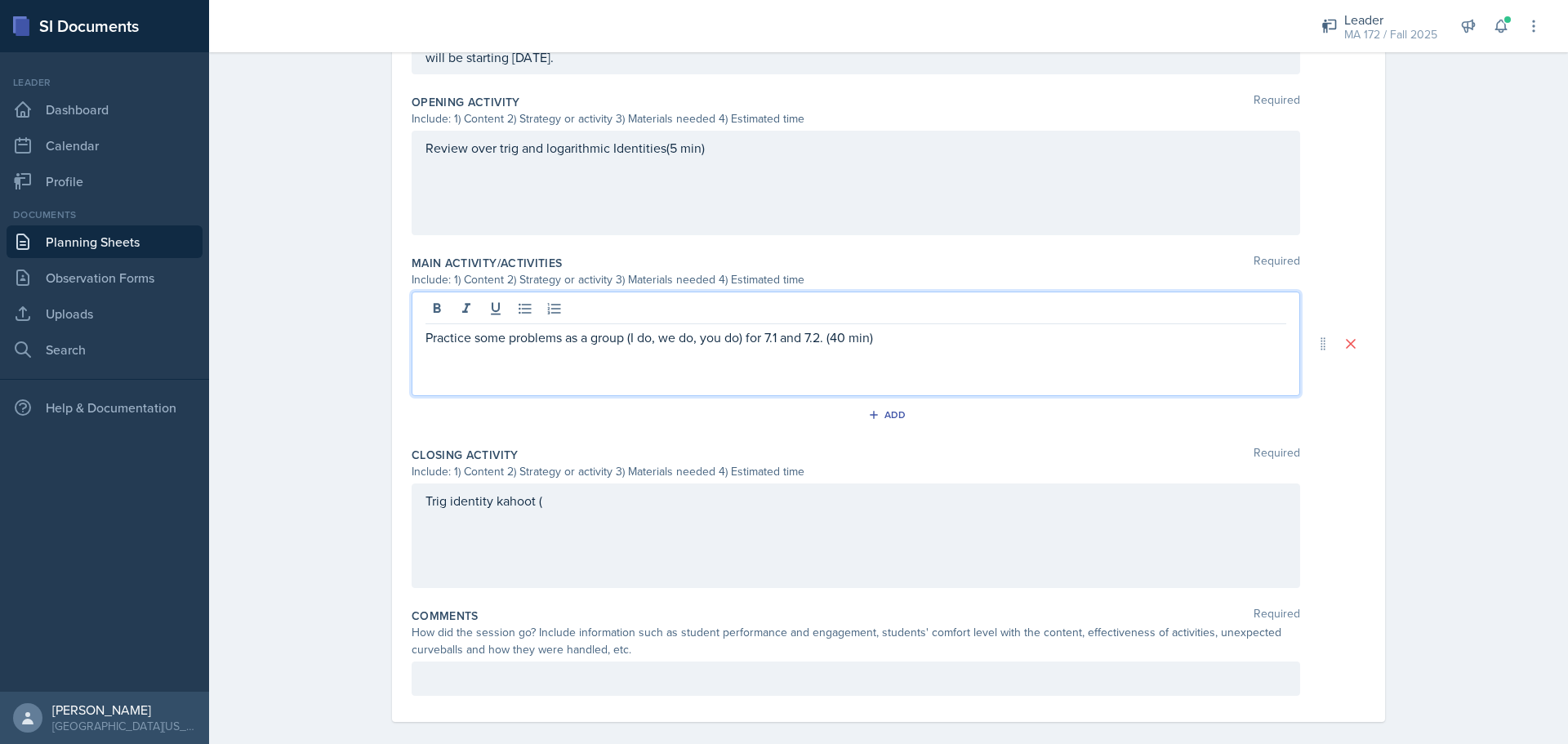
click at [769, 499] on div "Trig identity kahoot (" at bounding box center [856, 536] width 888 height 104
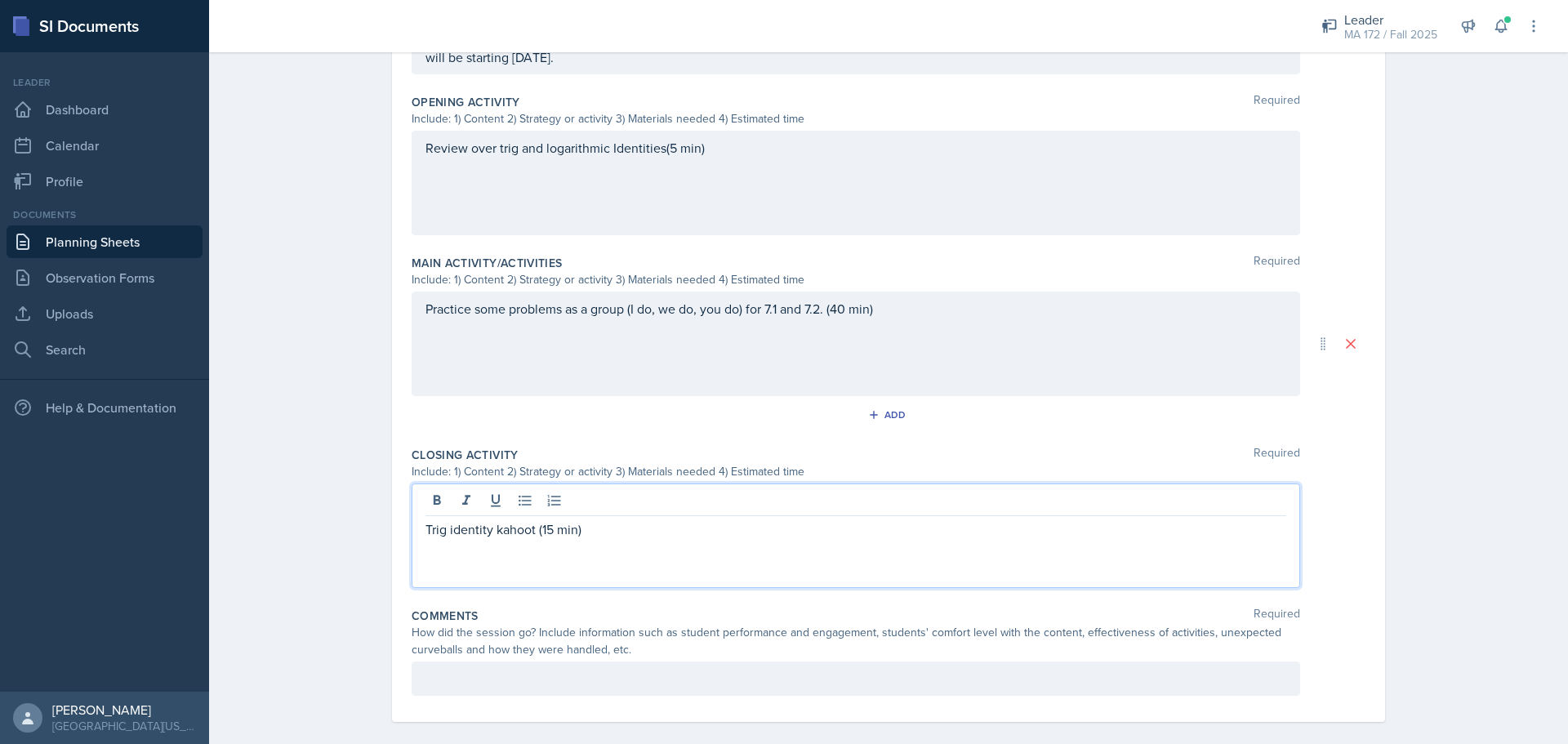
scroll to position [548, 0]
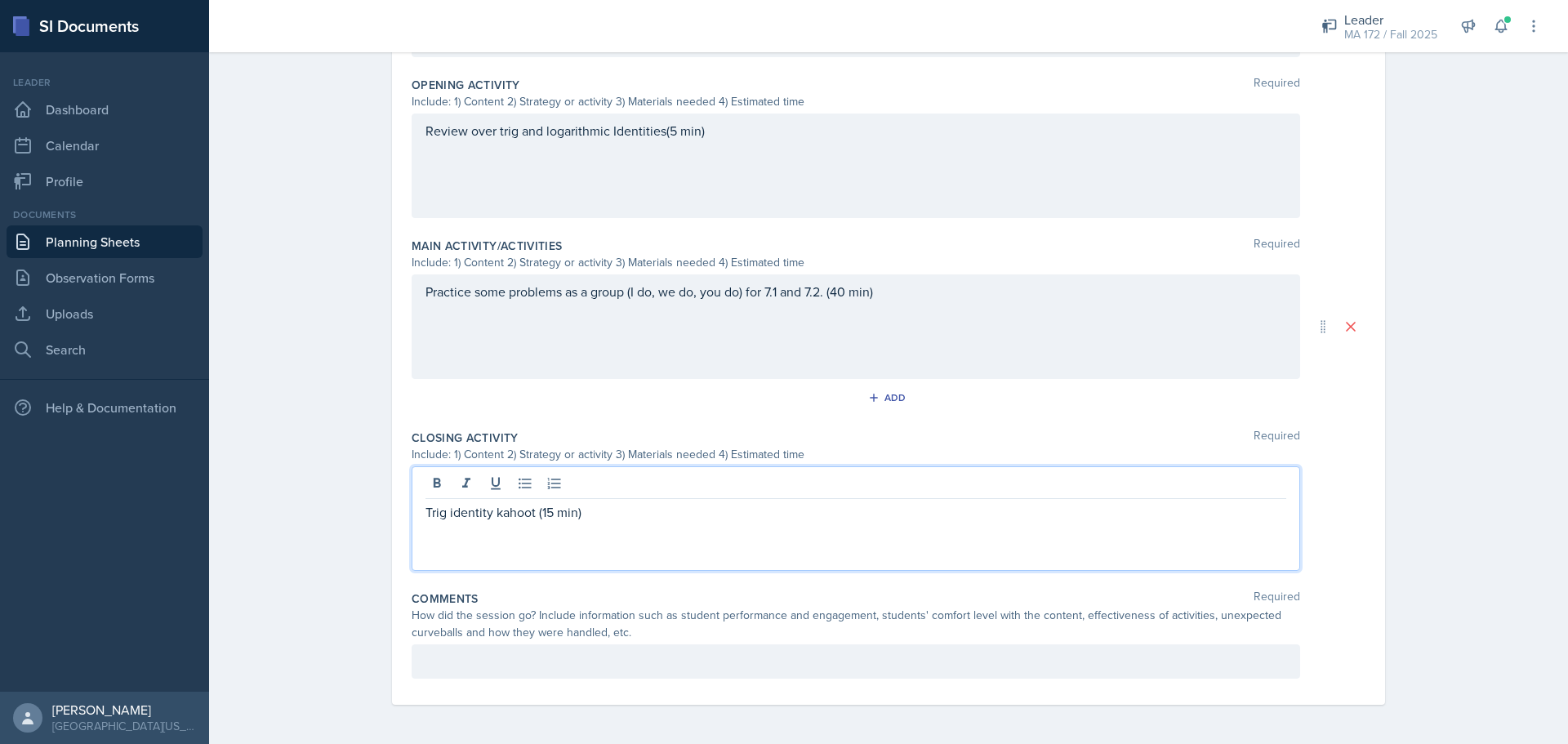
click at [540, 659] on p at bounding box center [856, 661] width 861 height 19
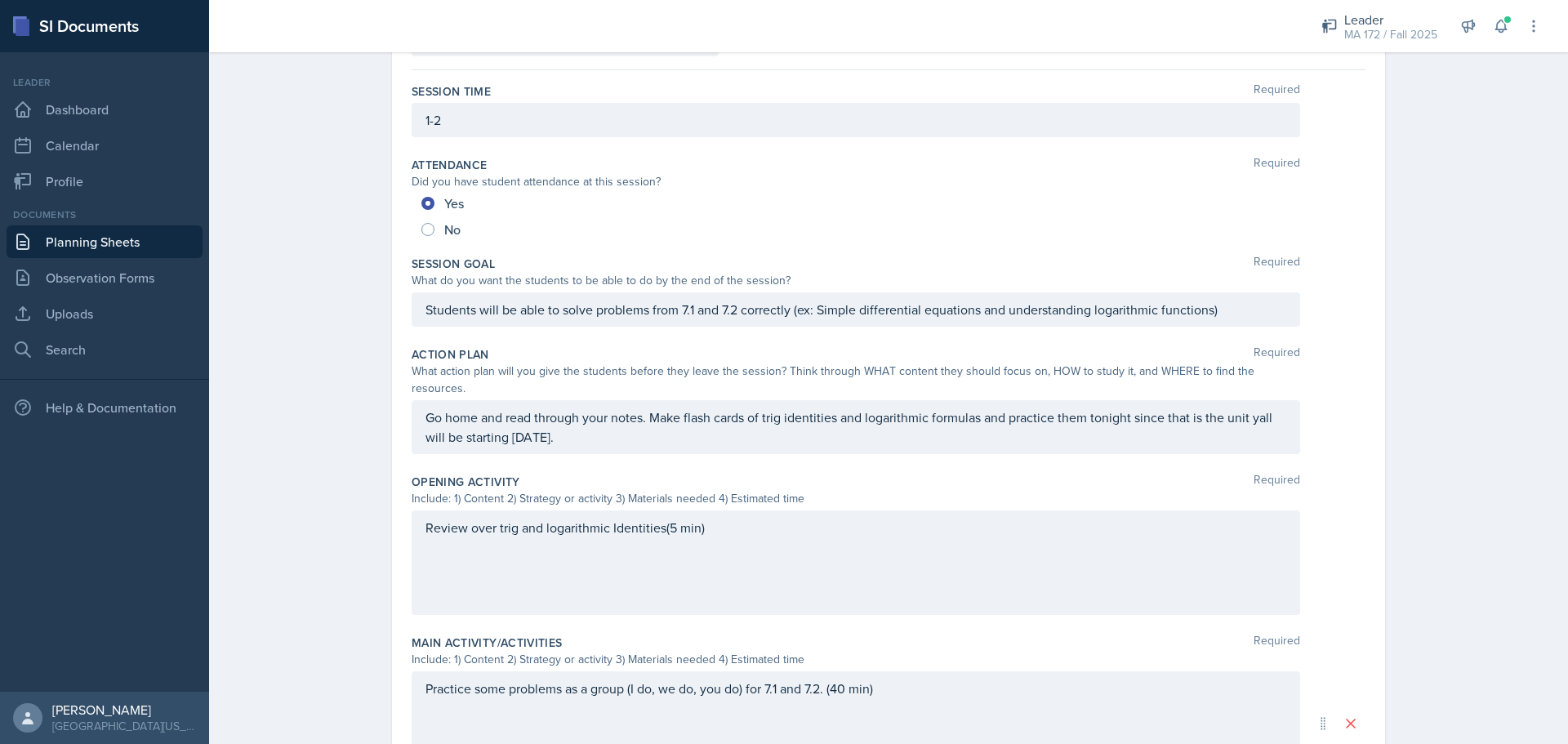
scroll to position [0, 0]
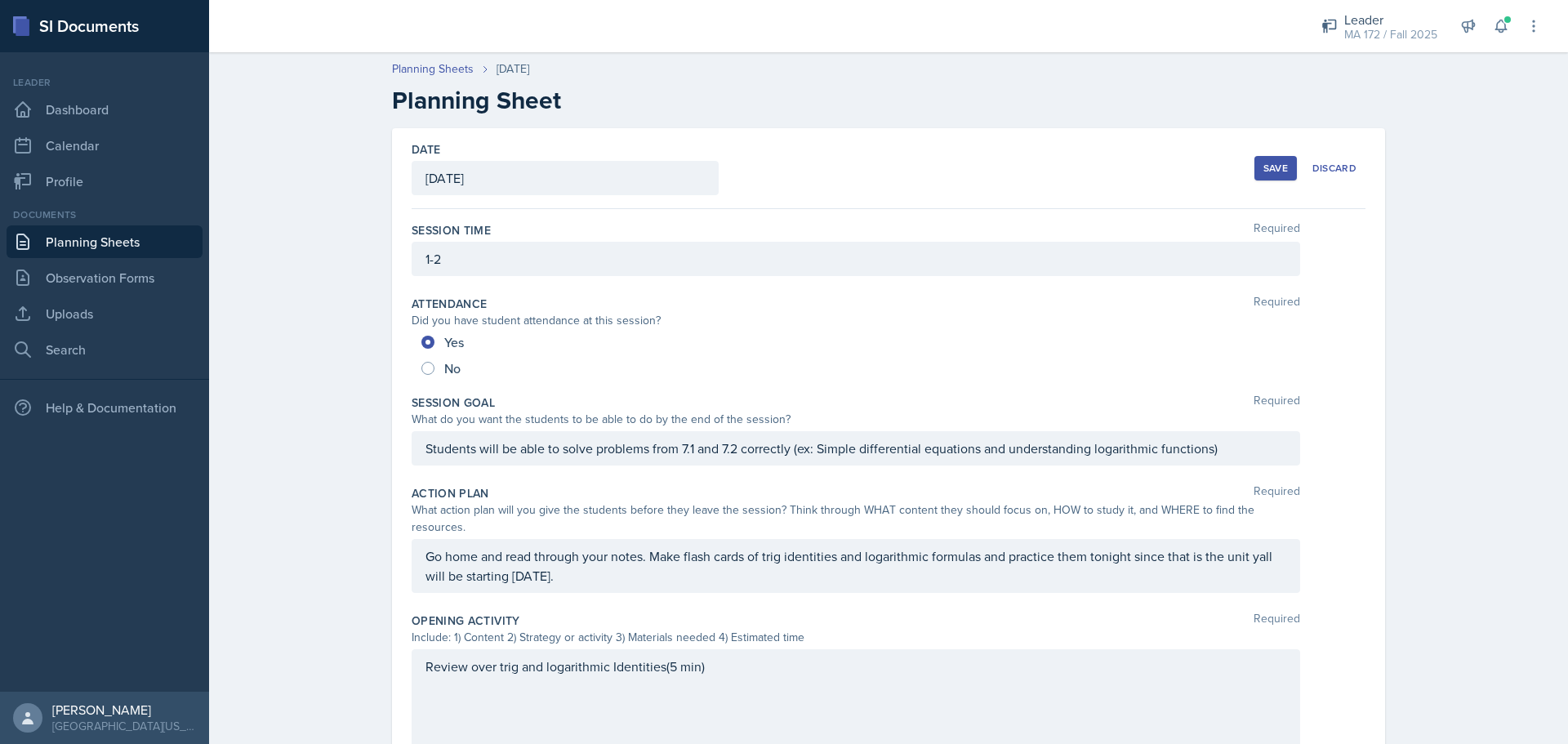
click at [1279, 162] on div "Save" at bounding box center [1275, 168] width 24 height 13
